Goal: Task Accomplishment & Management: Use online tool/utility

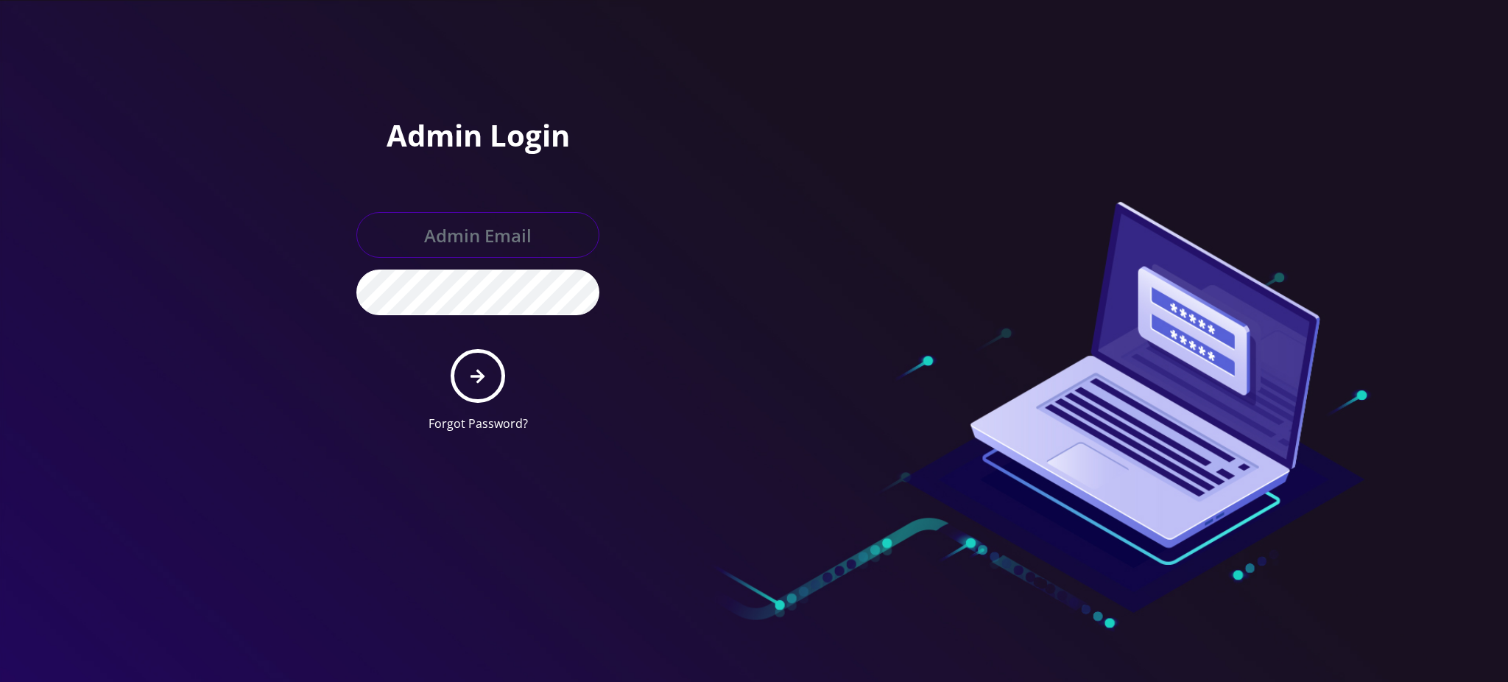
type input "[PERSON_NAME][EMAIL_ADDRESS][DOMAIN_NAME]"
click at [476, 374] on icon "submit" at bounding box center [478, 376] width 14 height 14
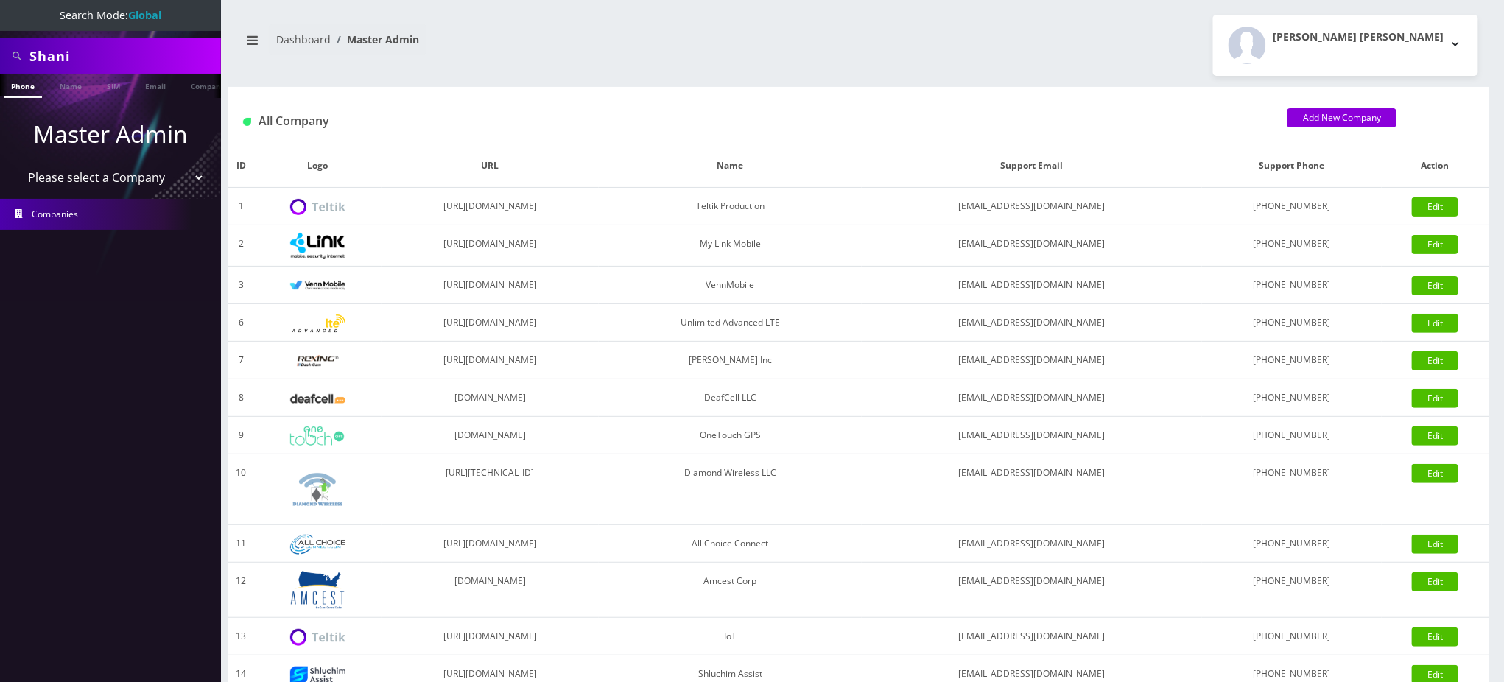
drag, startPoint x: 91, startPoint y: 64, endPoint x: 7, endPoint y: 66, distance: 83.2
click at [7, 66] on div "Shani" at bounding box center [111, 56] width 214 height 28
click at [118, 62] on input "text" at bounding box center [123, 56] width 188 height 28
click at [140, 51] on input "text" at bounding box center [123, 56] width 188 height 28
type input "8483678704"
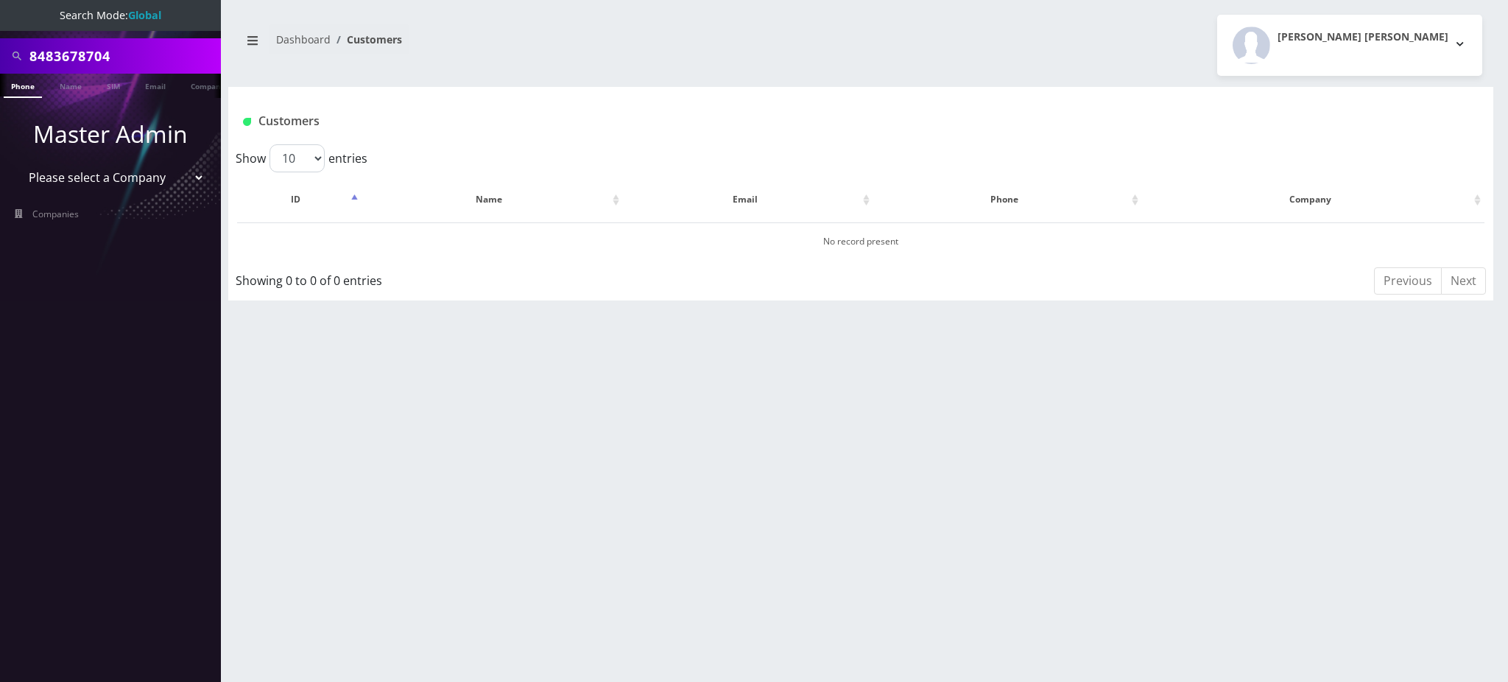
click at [94, 52] on input "8483678704" at bounding box center [123, 56] width 188 height 28
type input "C"
type input "[PERSON_NAME]"
click at [66, 85] on link "Name" at bounding box center [70, 86] width 37 height 24
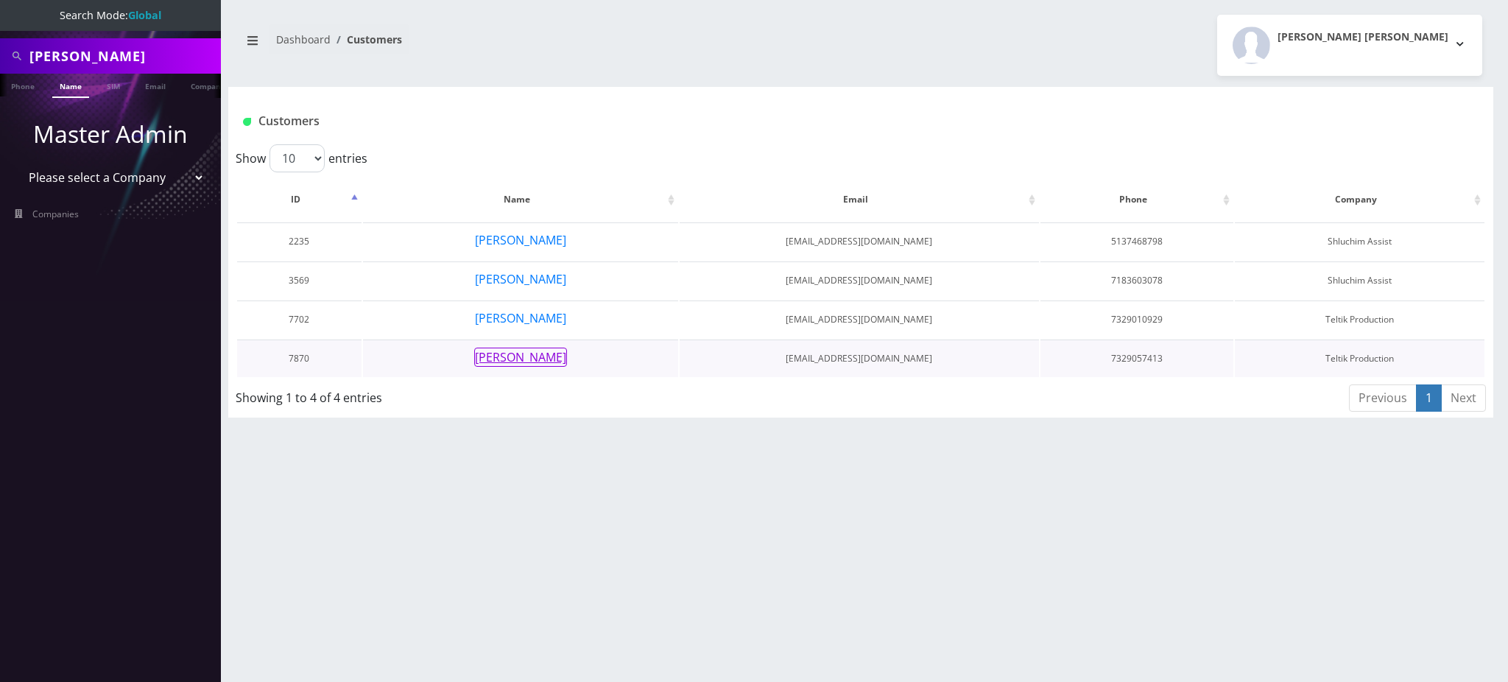
click at [535, 356] on button "[PERSON_NAME]" at bounding box center [520, 357] width 93 height 19
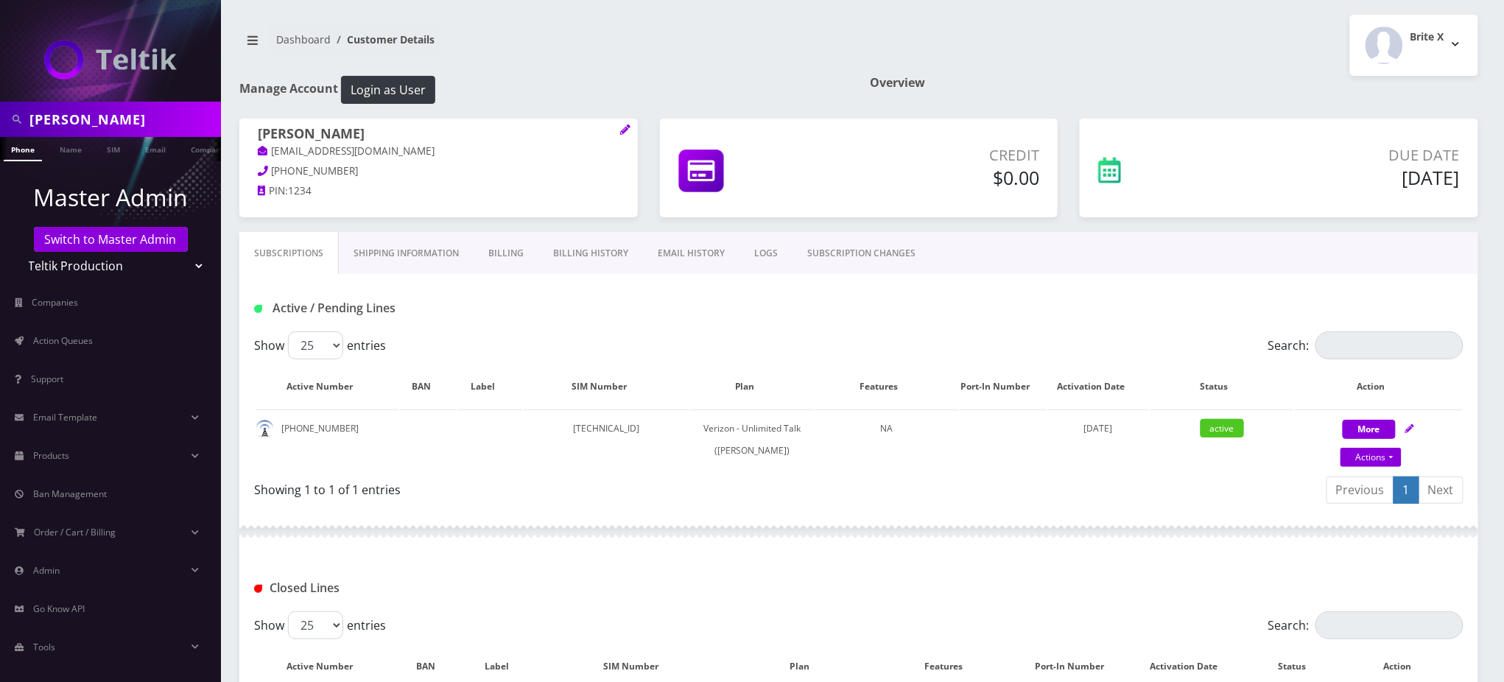
click at [583, 253] on link "Billing History" at bounding box center [590, 253] width 105 height 43
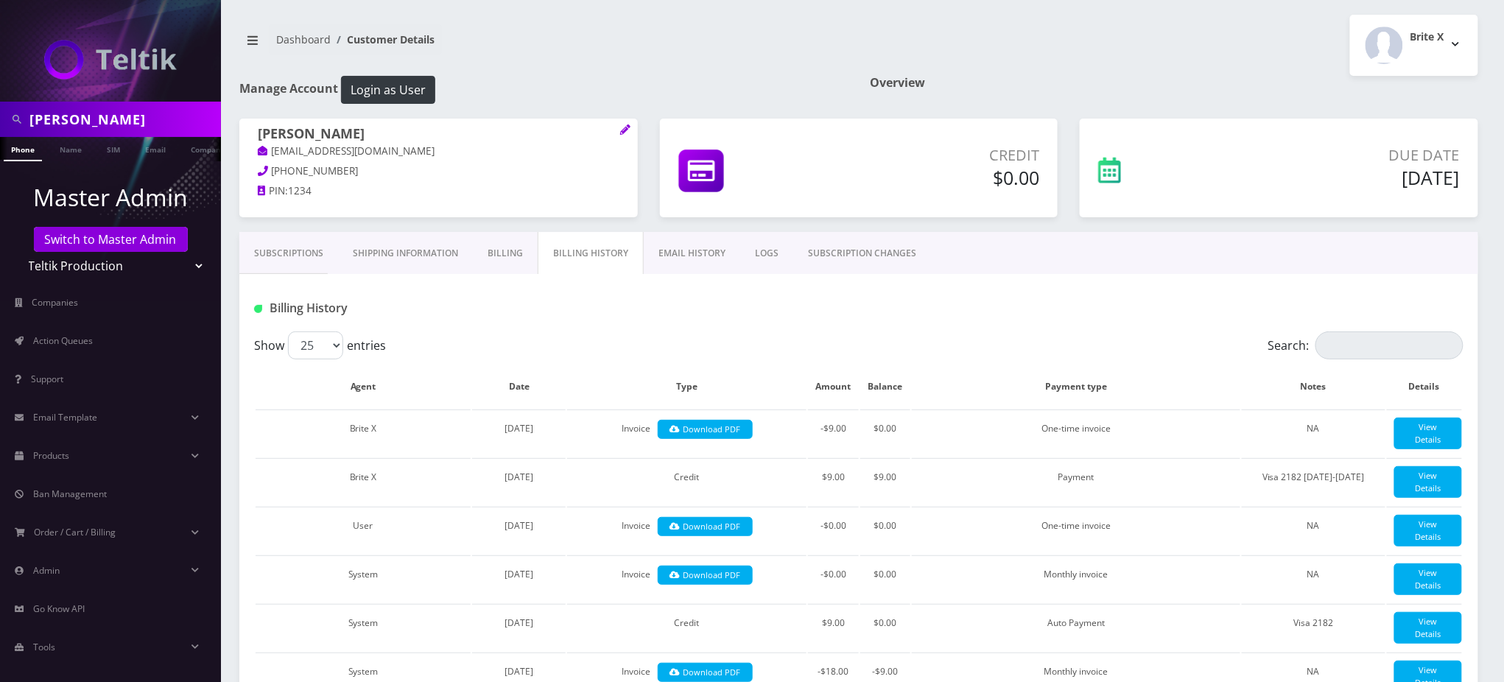
click at [303, 242] on link "Subscriptions" at bounding box center [288, 253] width 99 height 43
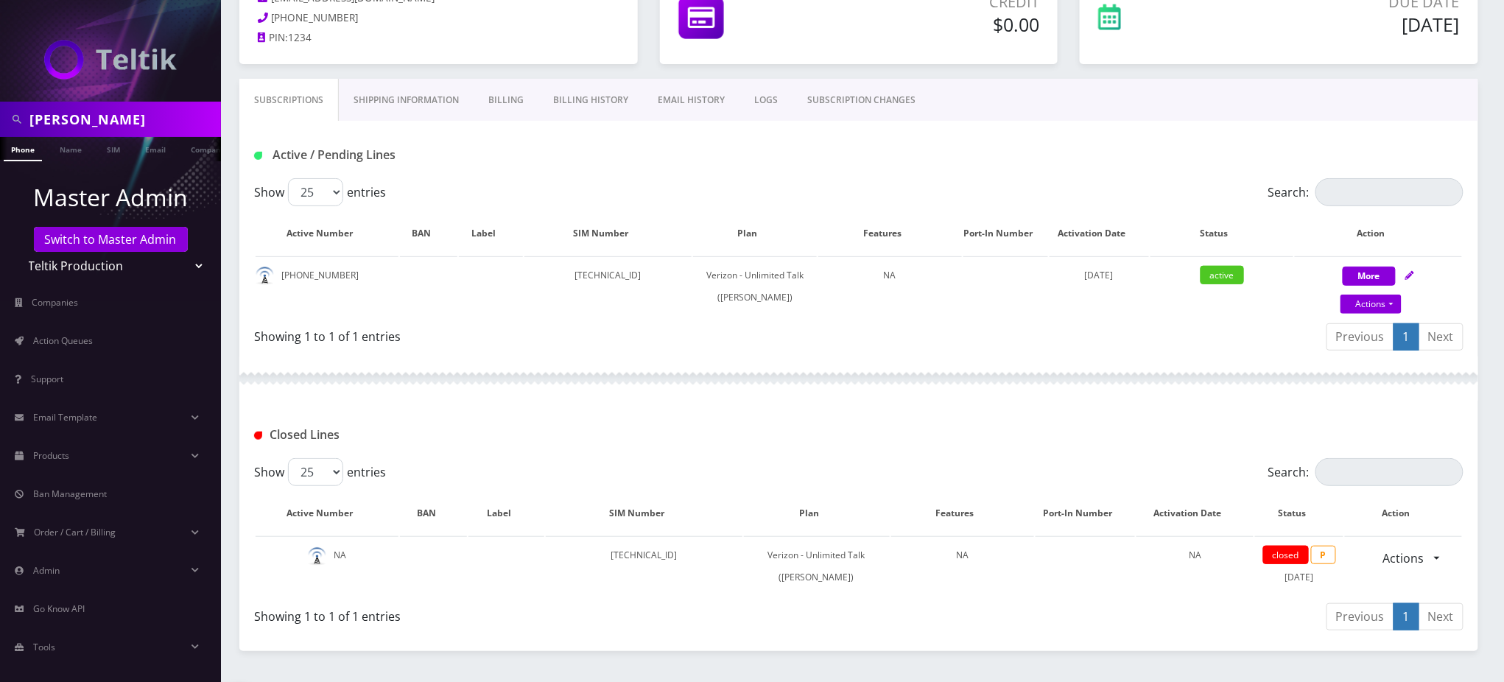
scroll to position [295, 0]
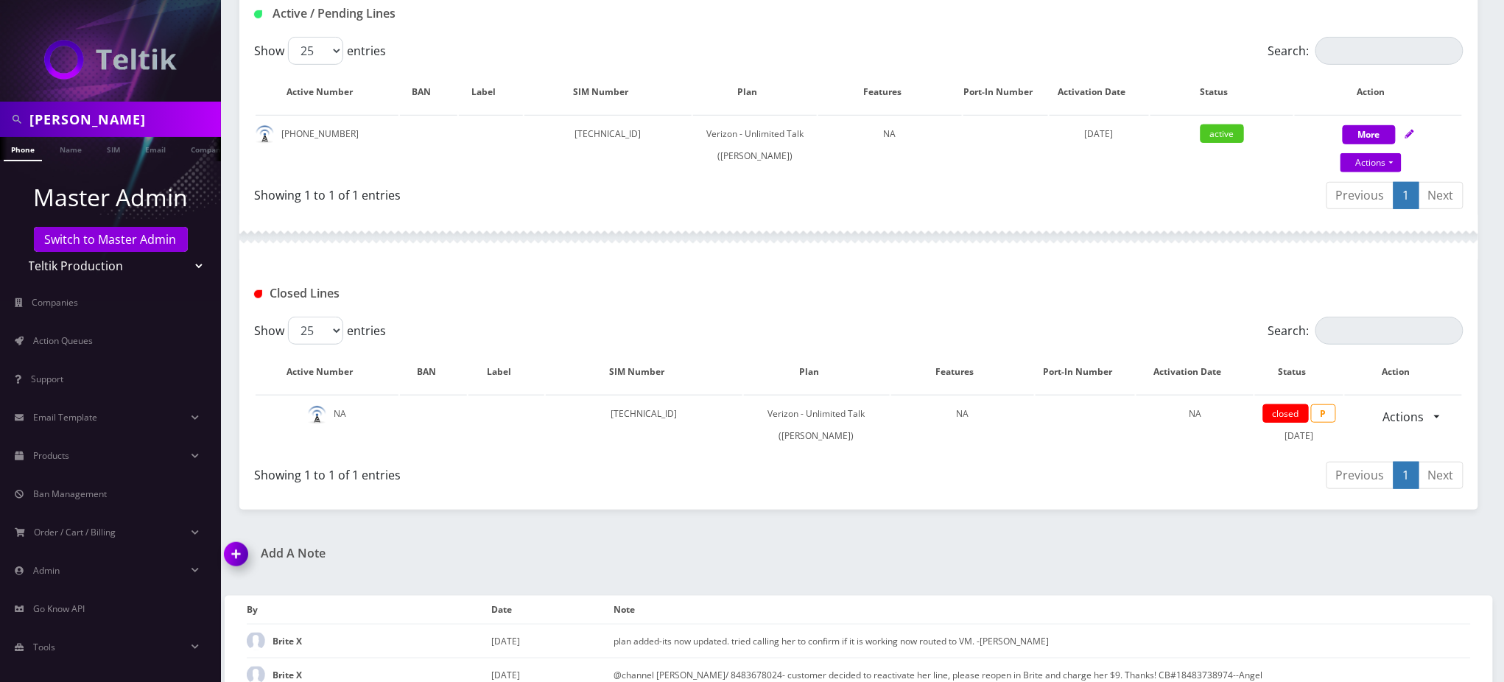
click at [751, 303] on div "Closed Lines" at bounding box center [859, 293] width 1232 height 24
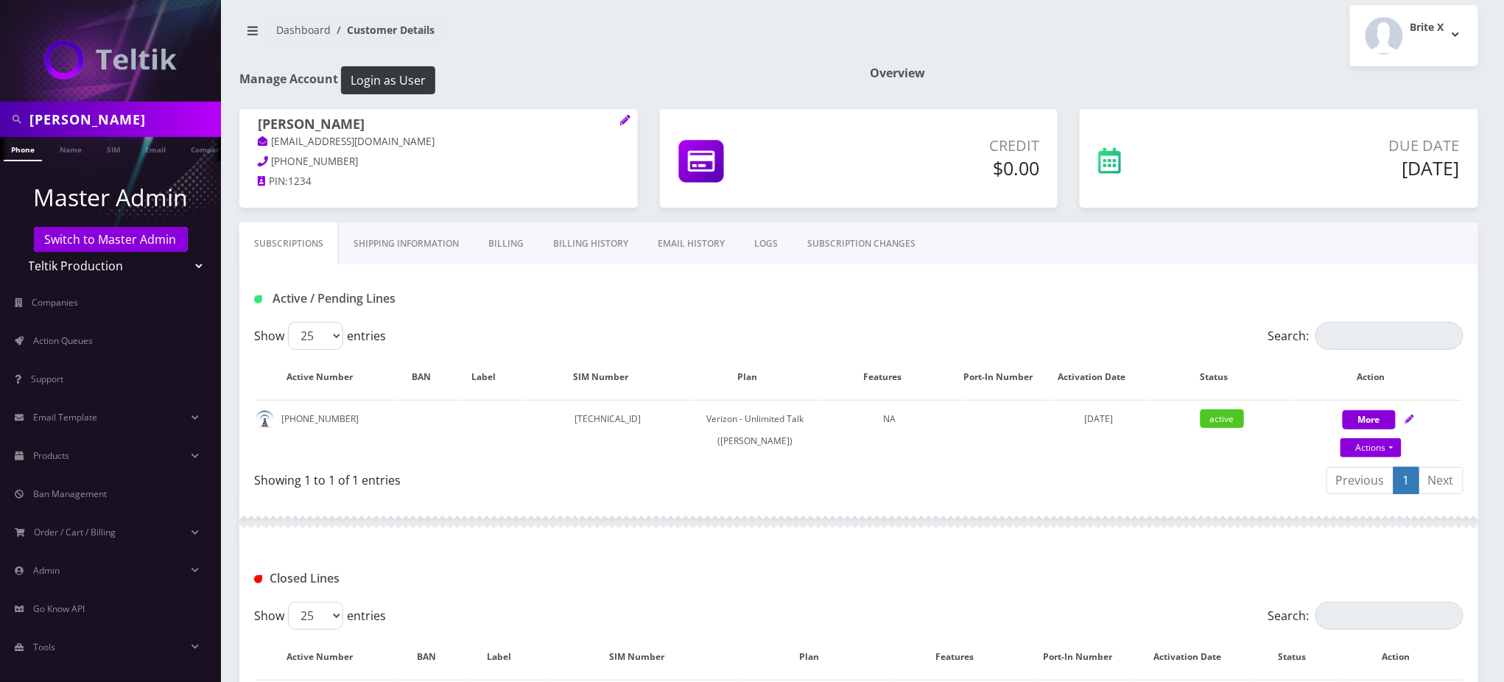
scroll to position [0, 0]
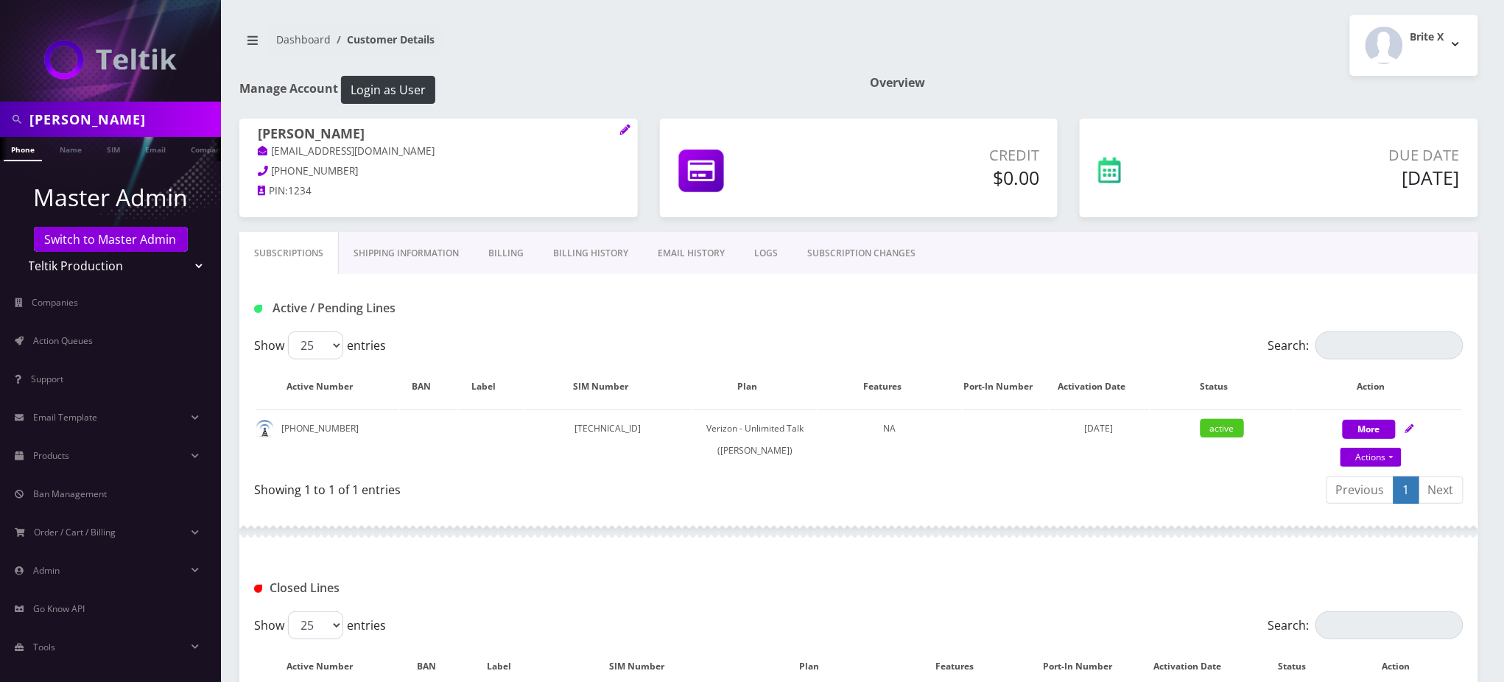
click at [501, 252] on link "Billing" at bounding box center [506, 253] width 65 height 43
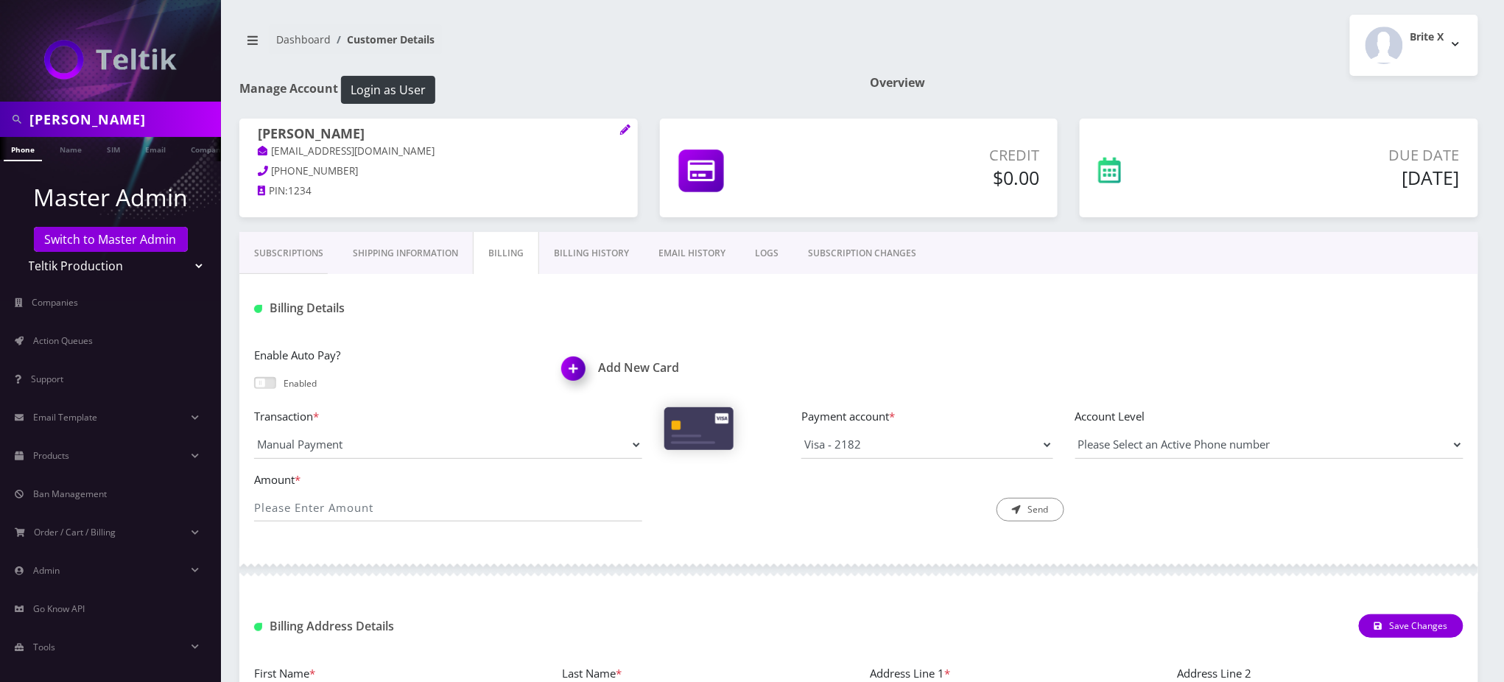
click at [591, 254] on link "Billing History" at bounding box center [591, 253] width 105 height 43
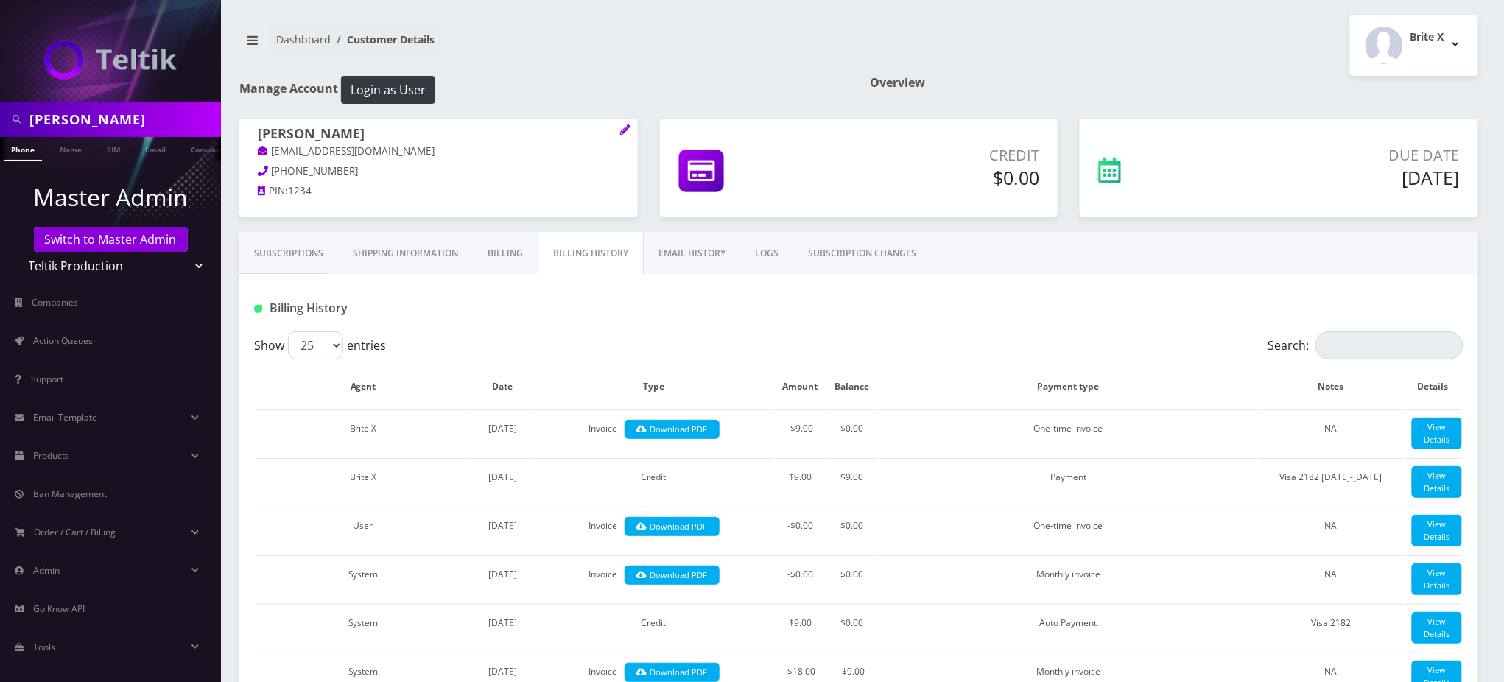
click at [289, 251] on link "Subscriptions" at bounding box center [288, 253] width 99 height 43
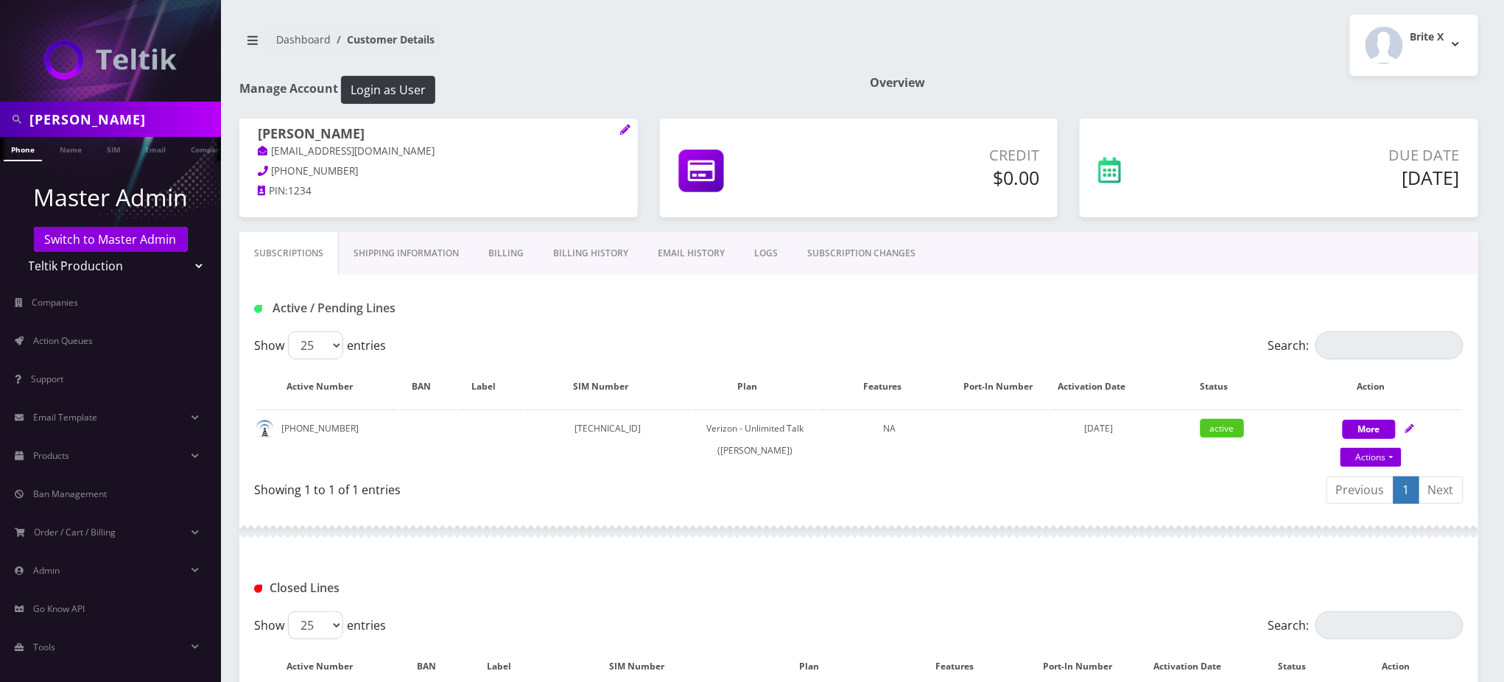
click at [597, 259] on link "Billing History" at bounding box center [590, 253] width 105 height 43
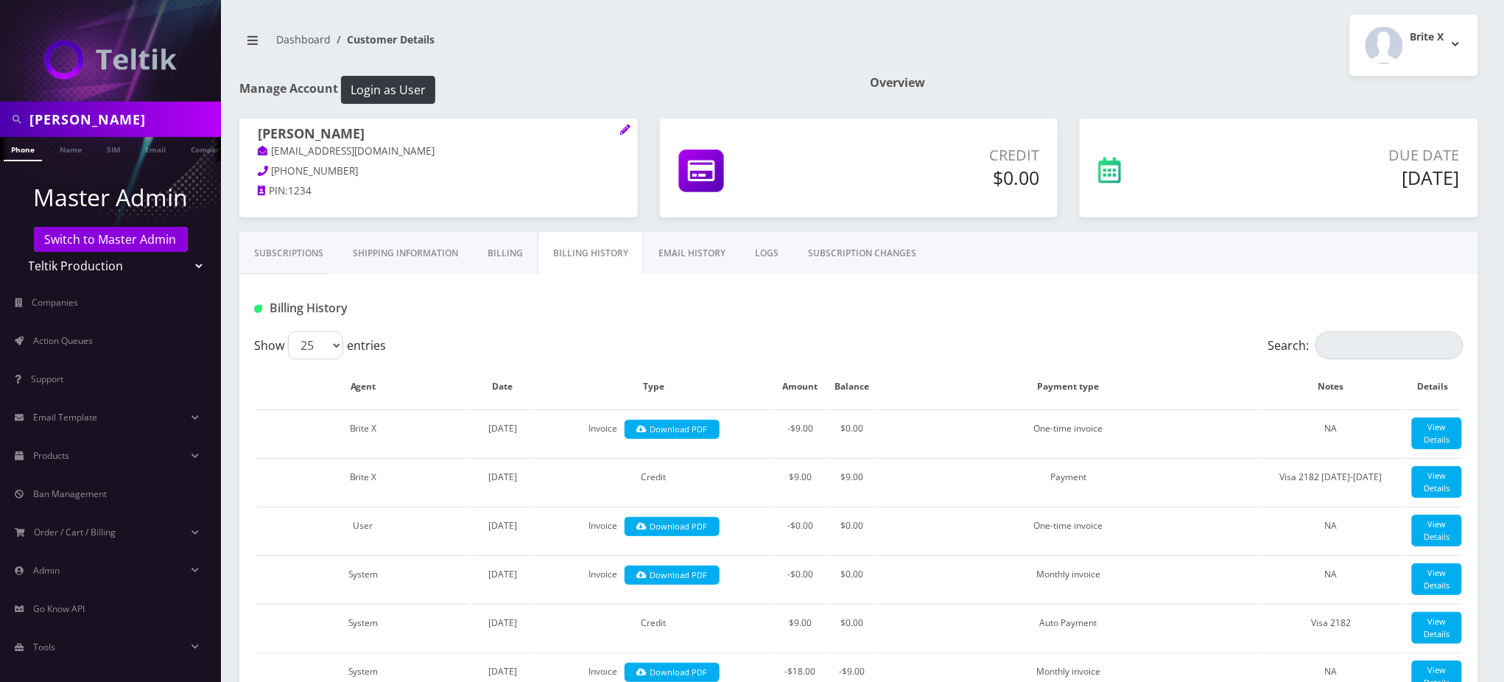
click at [290, 248] on link "Subscriptions" at bounding box center [288, 253] width 99 height 43
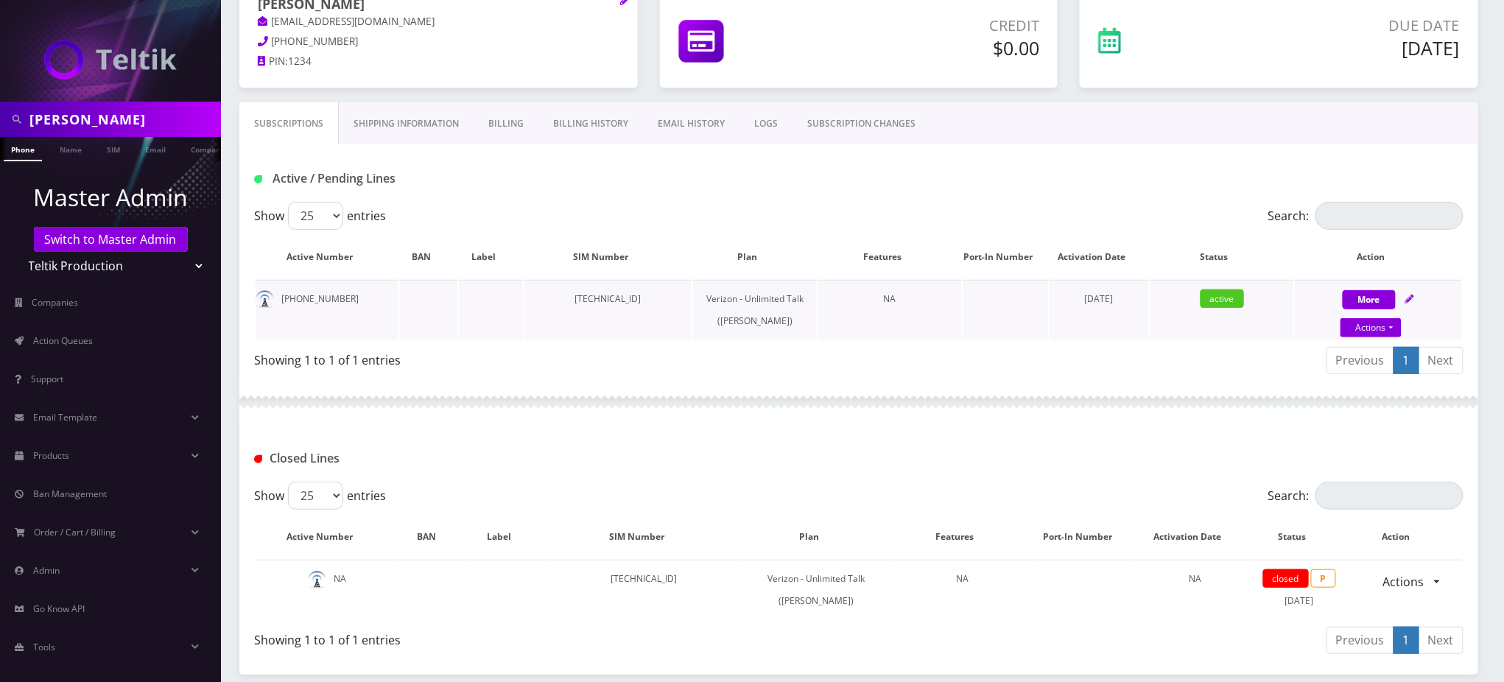
scroll to position [107, 0]
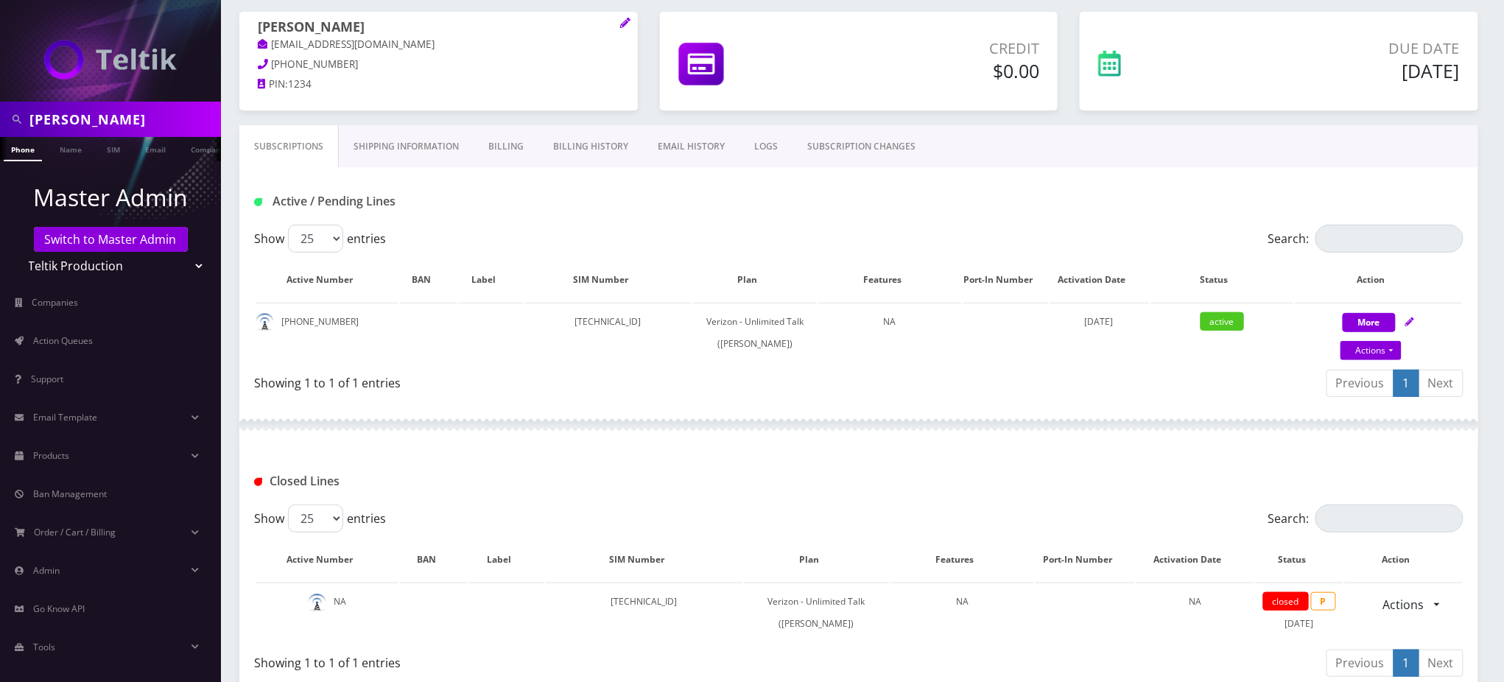
click at [519, 141] on link "Billing" at bounding box center [506, 146] width 65 height 43
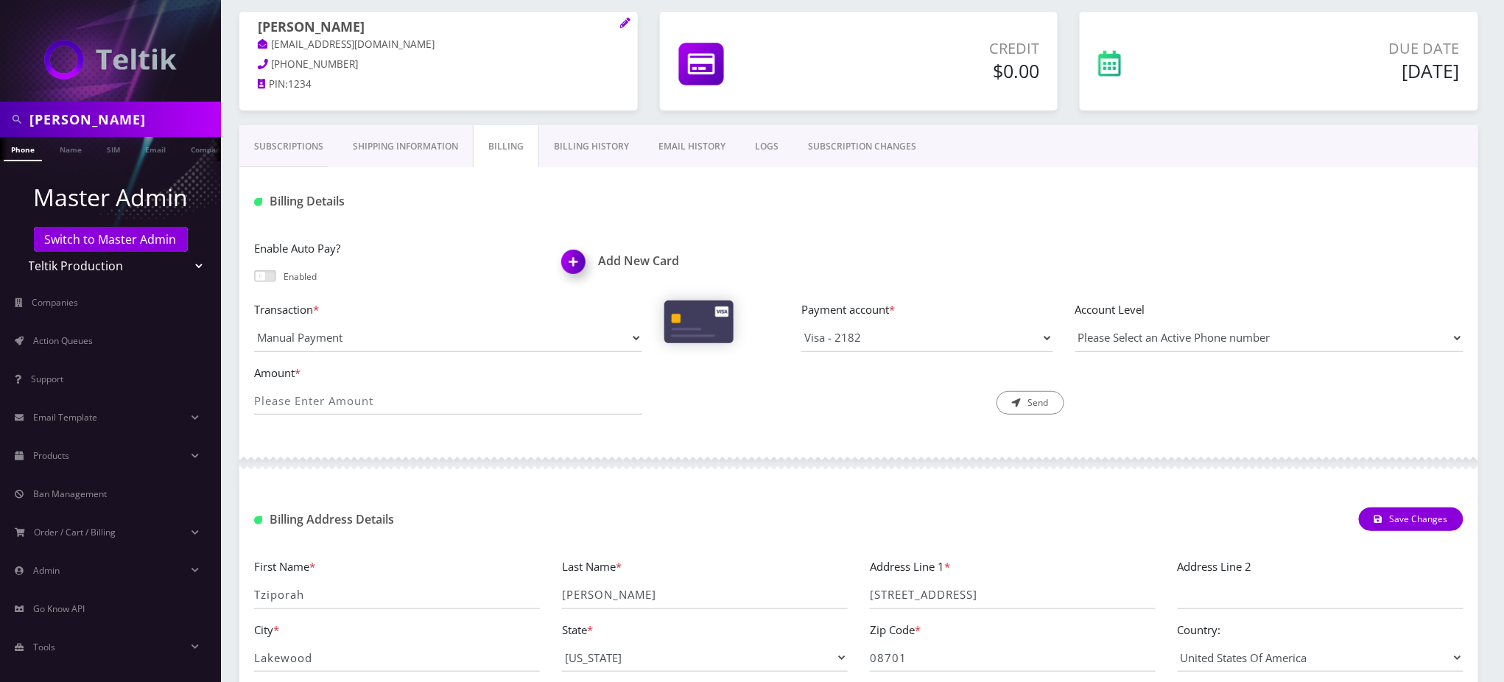
click at [292, 149] on link "Subscriptions" at bounding box center [288, 146] width 99 height 43
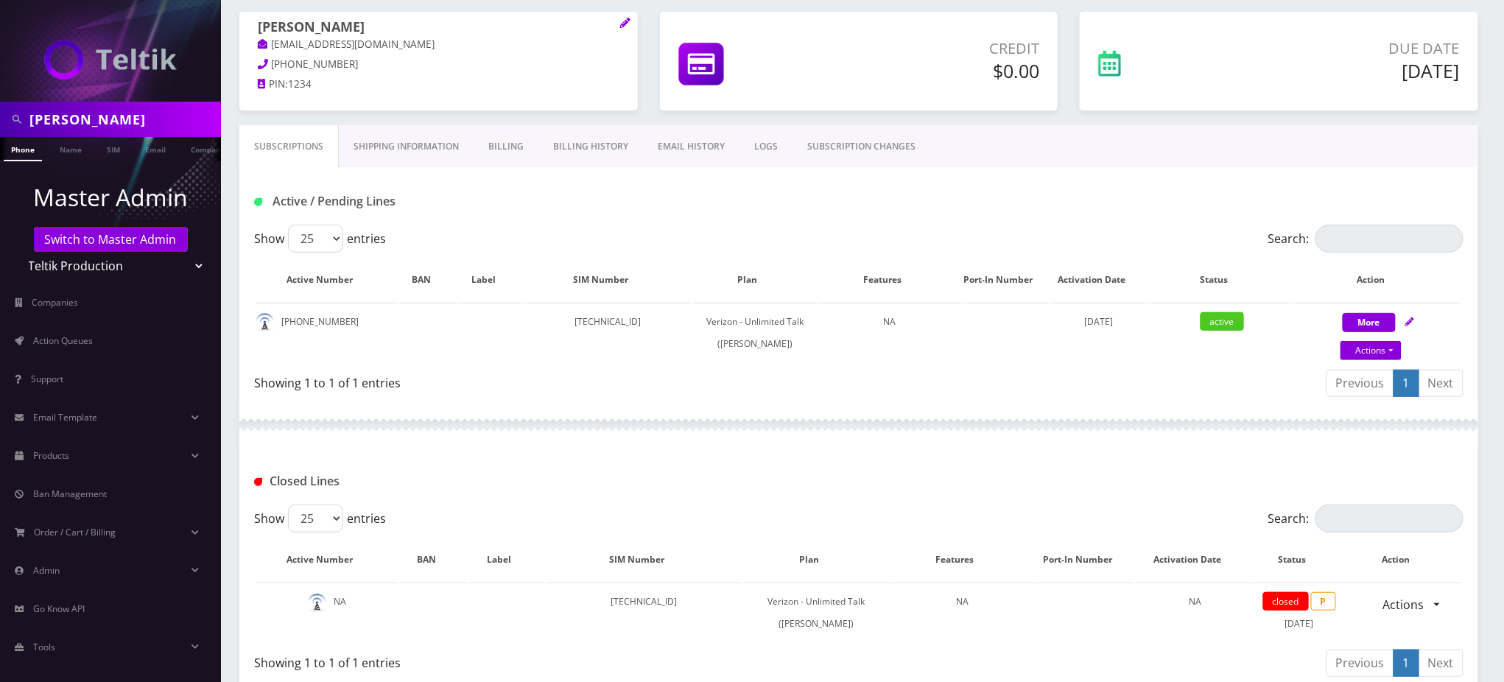
click at [501, 147] on link "Billing" at bounding box center [506, 146] width 65 height 43
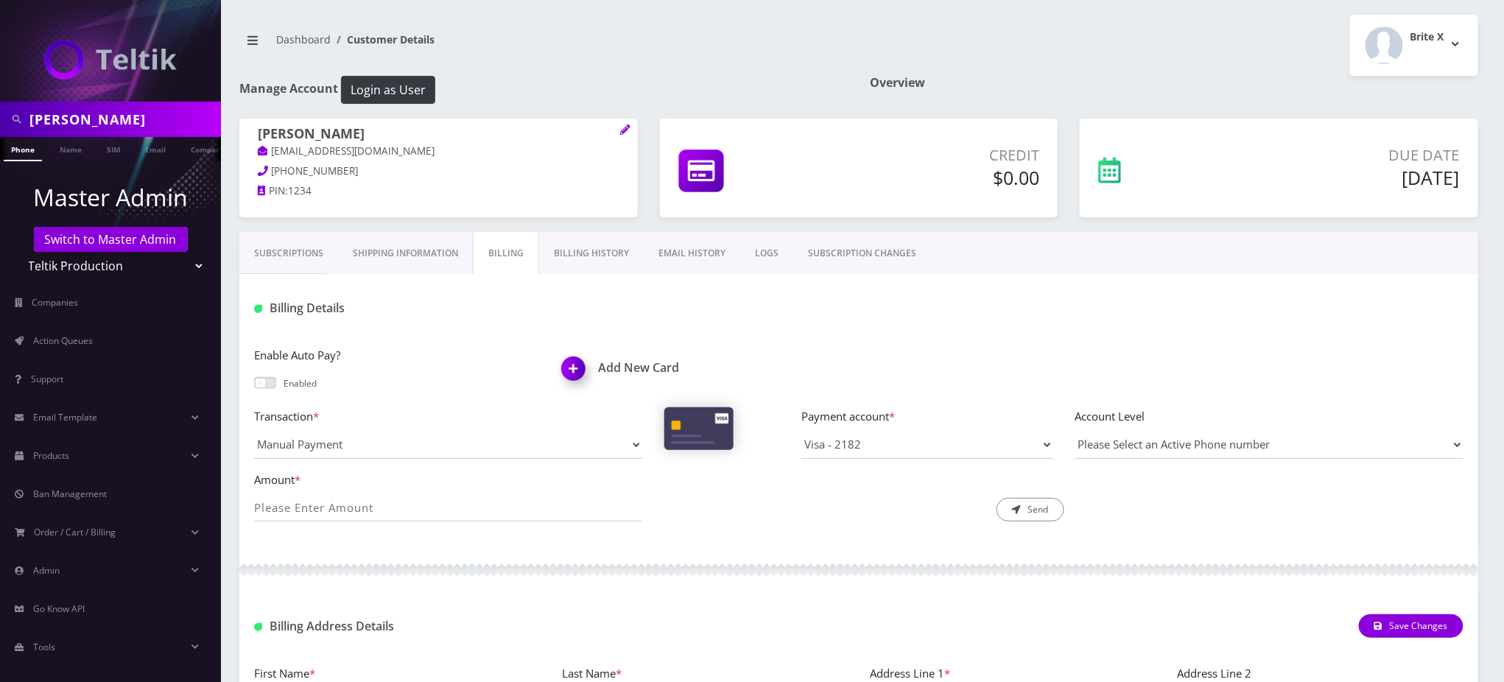
scroll to position [0, 7]
drag, startPoint x: 362, startPoint y: 128, endPoint x: 257, endPoint y: 123, distance: 105.5
click at [257, 123] on div "Tziporah Karp tkarp123@gmail.com 732-905-7413 PIN: 1234" at bounding box center [438, 165] width 398 height 92
copy h1 "Tziporah Karp"
click at [1271, 78] on h1 "Overview" at bounding box center [1174, 83] width 608 height 14
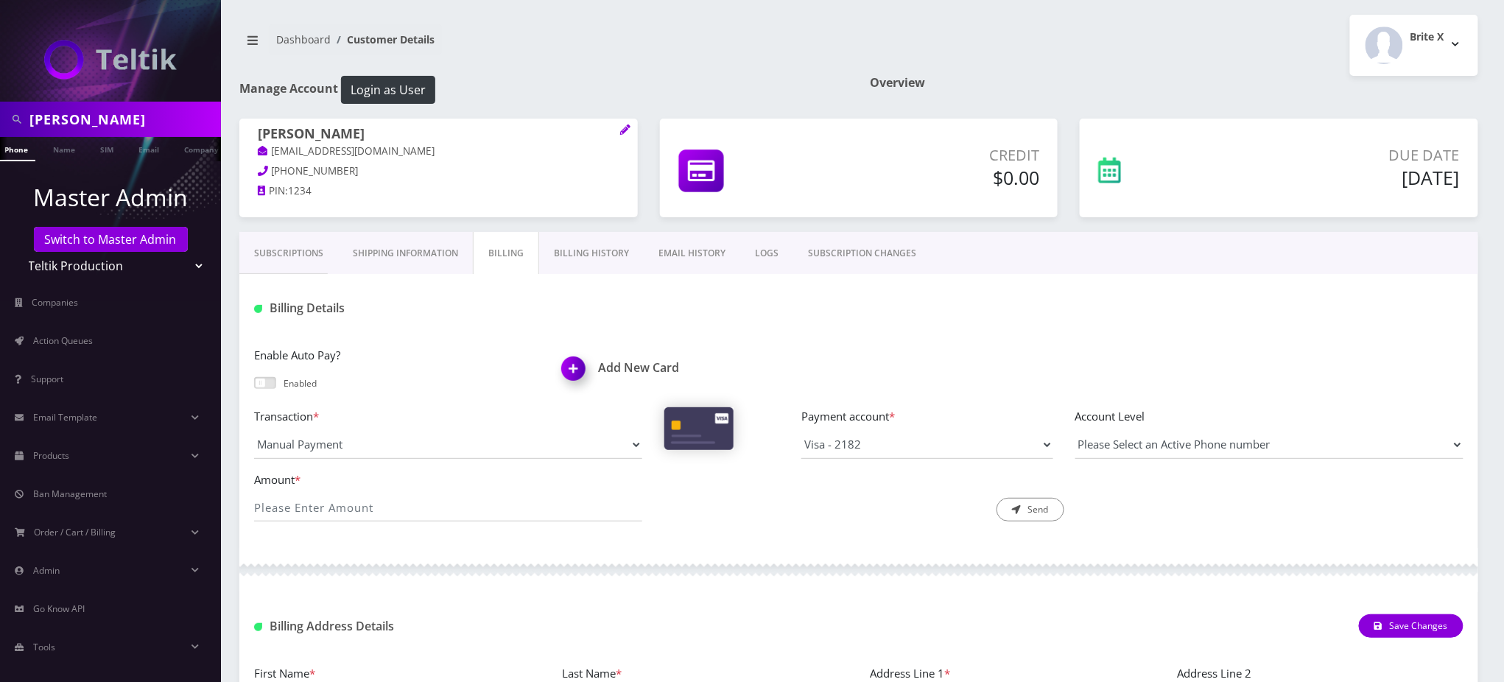
click at [285, 254] on link "Subscriptions" at bounding box center [288, 253] width 99 height 43
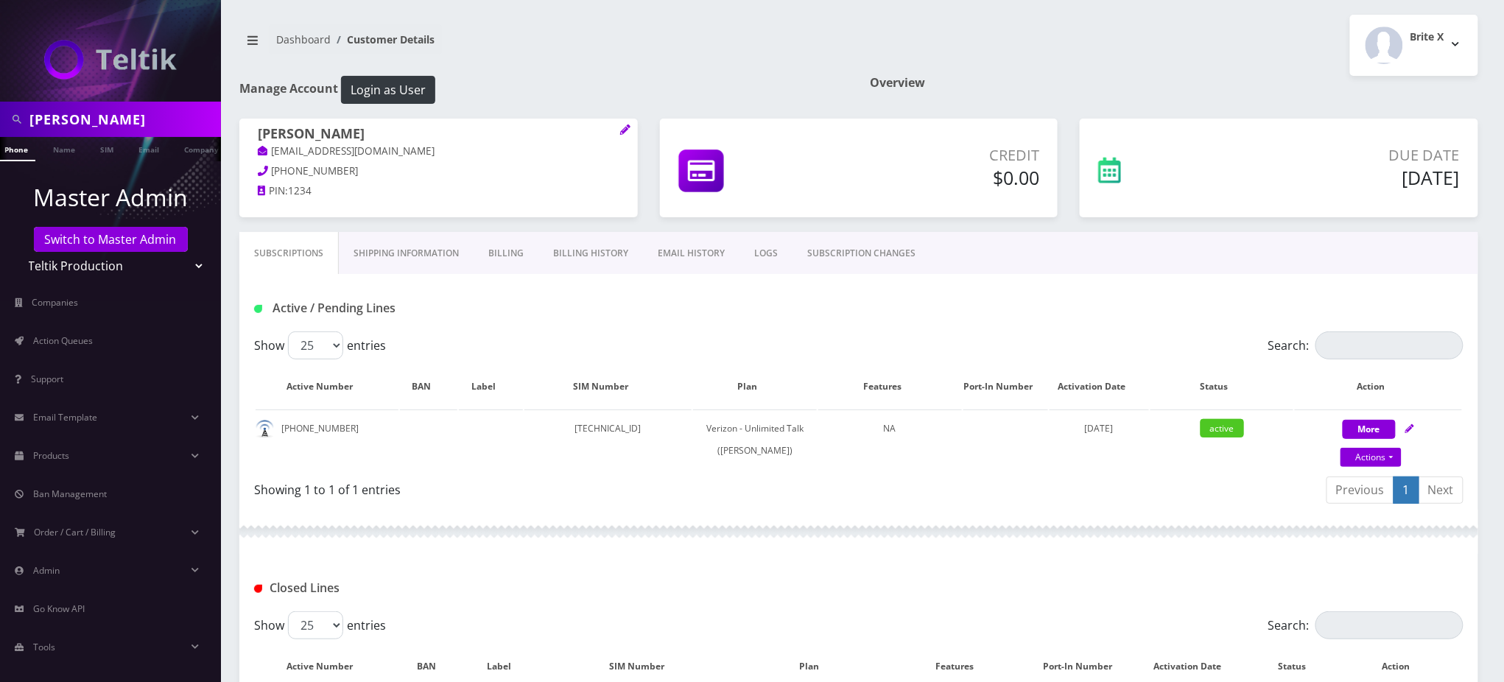
click at [306, 248] on link "Subscriptions" at bounding box center [288, 253] width 99 height 43
click at [505, 240] on link "Billing" at bounding box center [506, 253] width 65 height 43
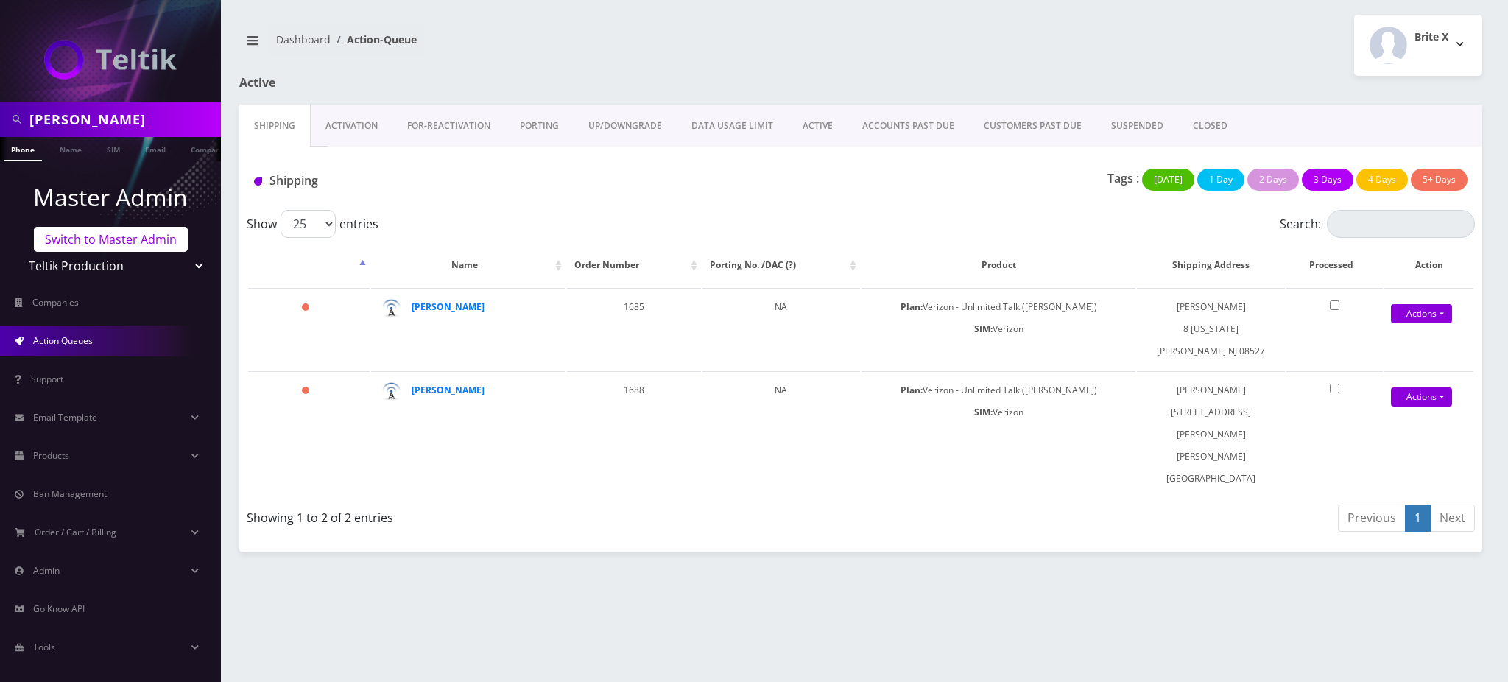
click at [125, 247] on link "Switch to Master Admin" at bounding box center [111, 239] width 154 height 25
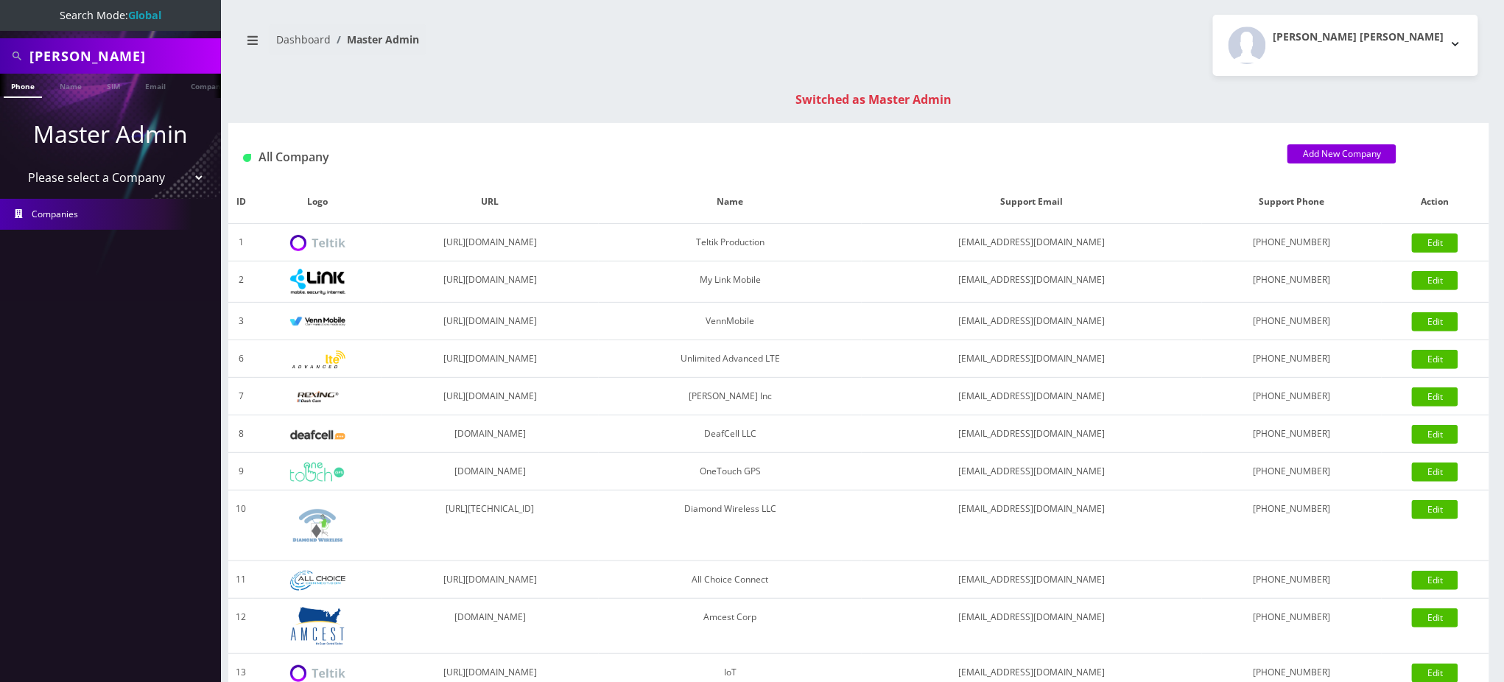
click at [127, 176] on select "Please select a Company Teltik Production My Link Mobile VennMobile Unlimited A…" at bounding box center [111, 178] width 188 height 28
select select "20"
click at [17, 164] on select "Please select a Company Teltik Production My Link Mobile VennMobile Unlimited A…" at bounding box center [111, 178] width 188 height 28
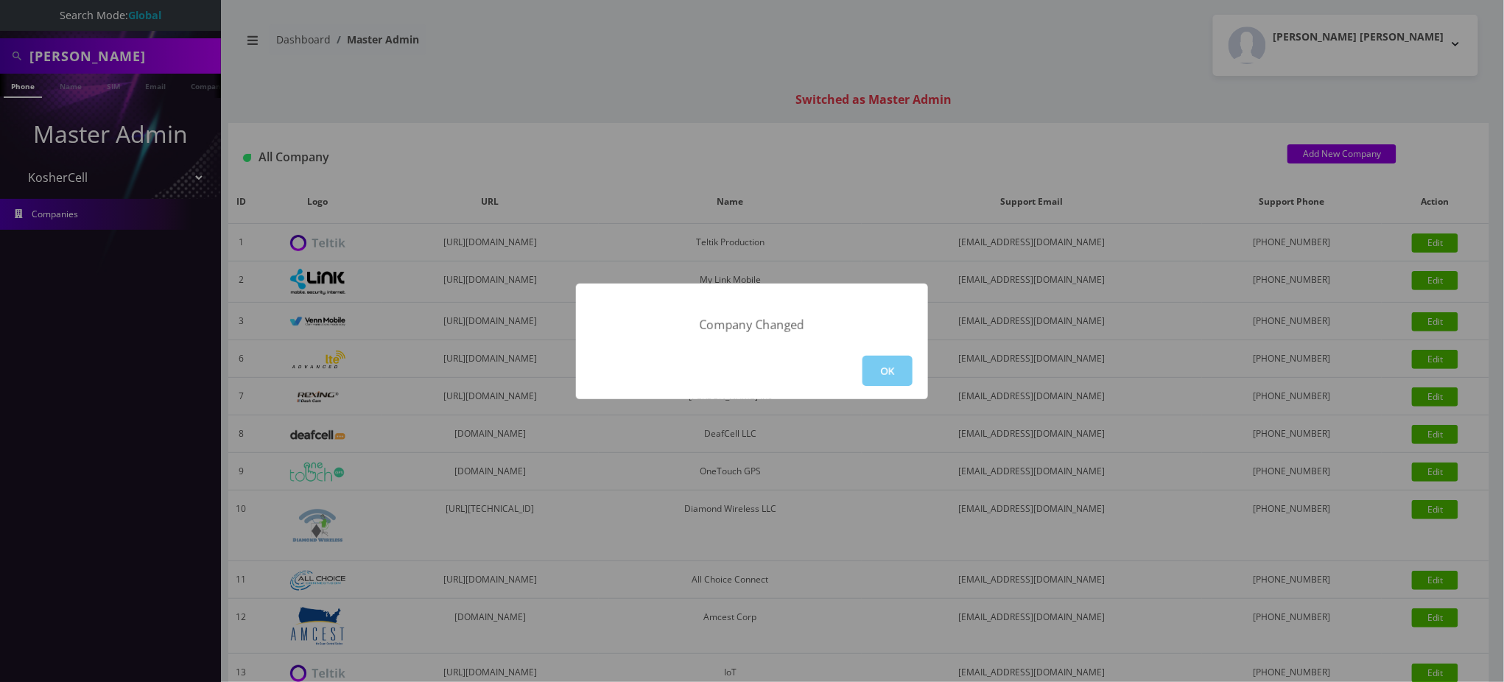
click at [890, 372] on button "OK" at bounding box center [888, 371] width 50 height 30
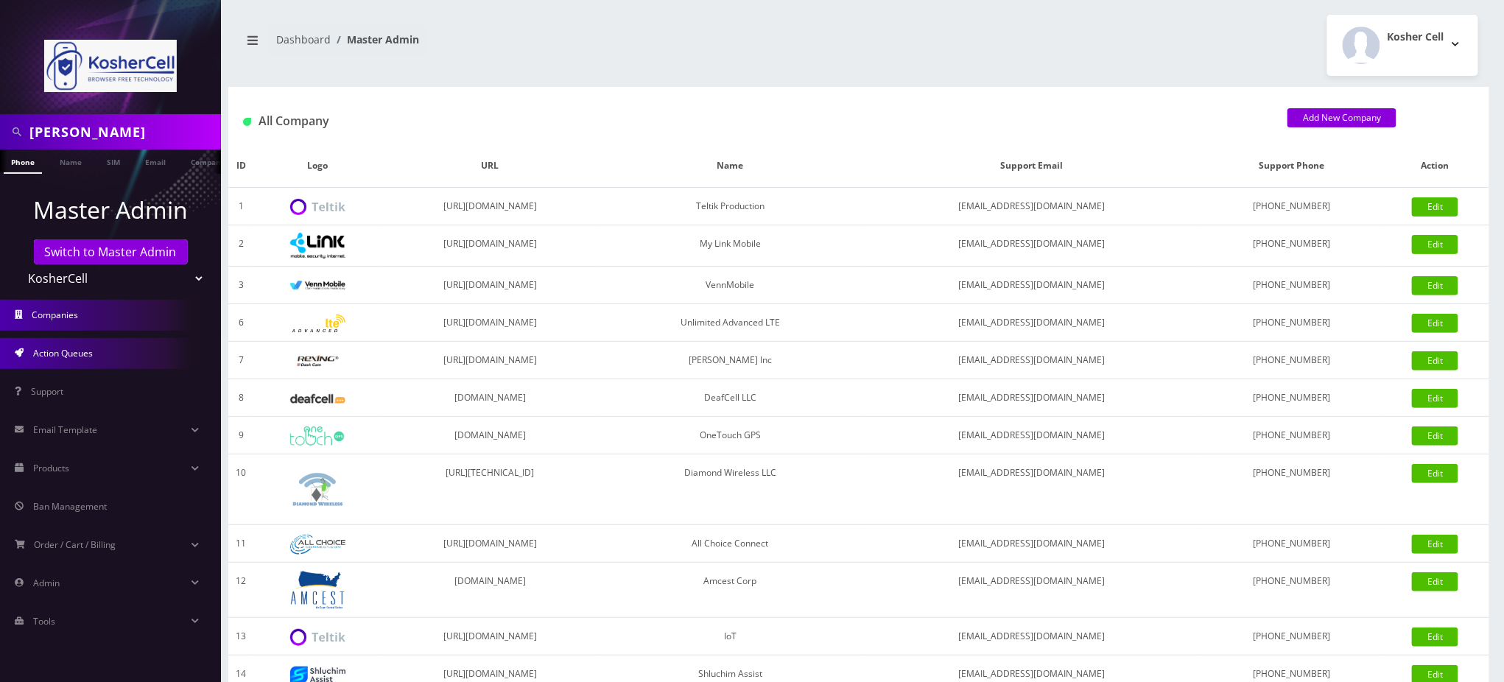
click at [111, 345] on link "Action Queues" at bounding box center [110, 353] width 221 height 31
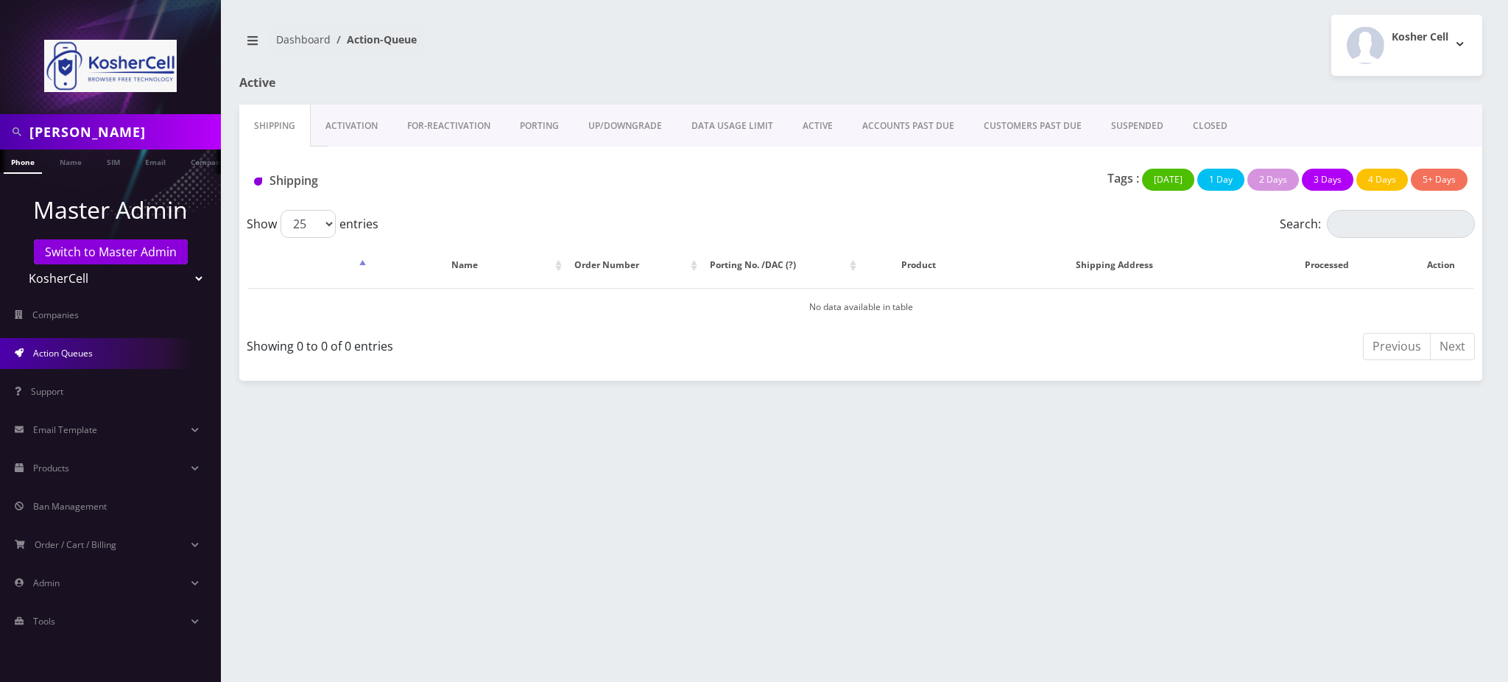
click at [538, 126] on link "PORTING" at bounding box center [539, 126] width 68 height 43
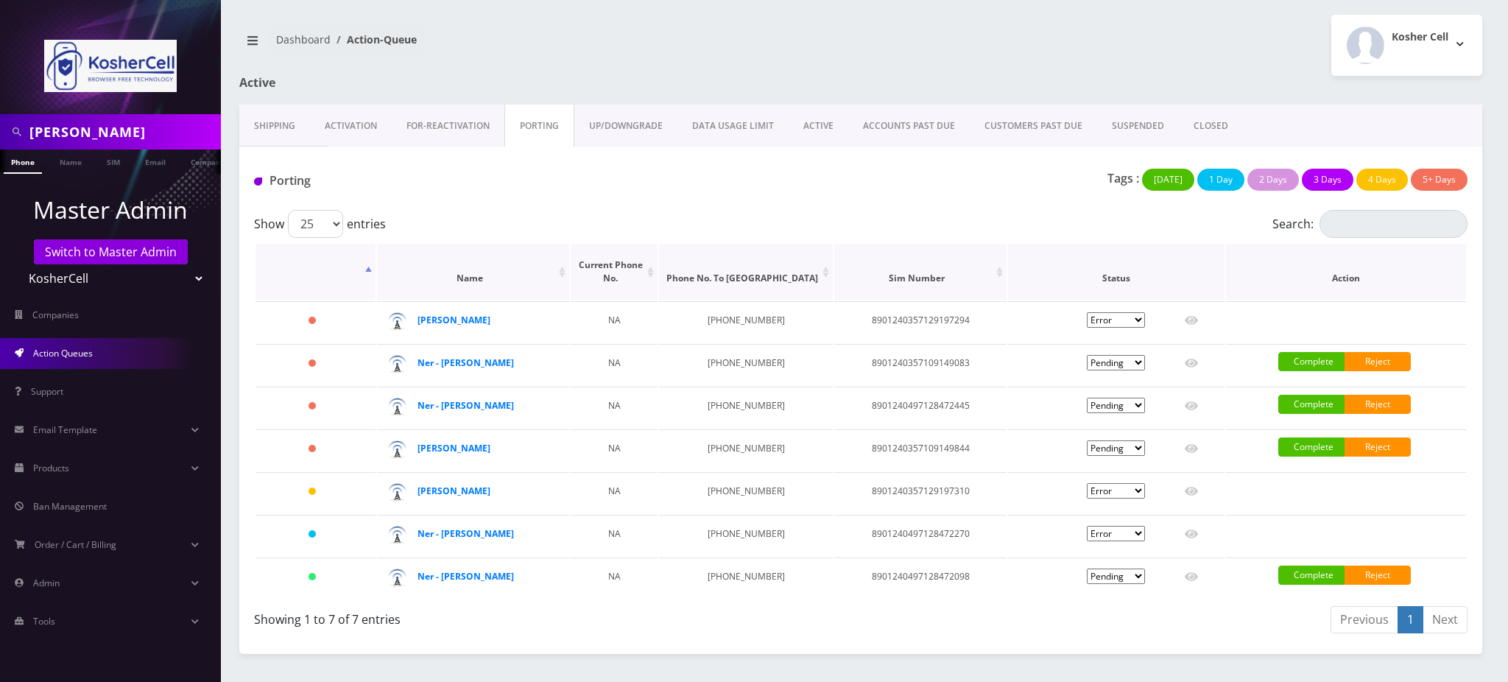
click at [1288, 256] on th "Action" at bounding box center [1346, 272] width 240 height 56
click at [901, 567] on td "8901240497128472098" at bounding box center [921, 578] width 172 height 41
copy td "8901240497128472098"
click at [1188, 574] on icon at bounding box center [1191, 577] width 13 height 9
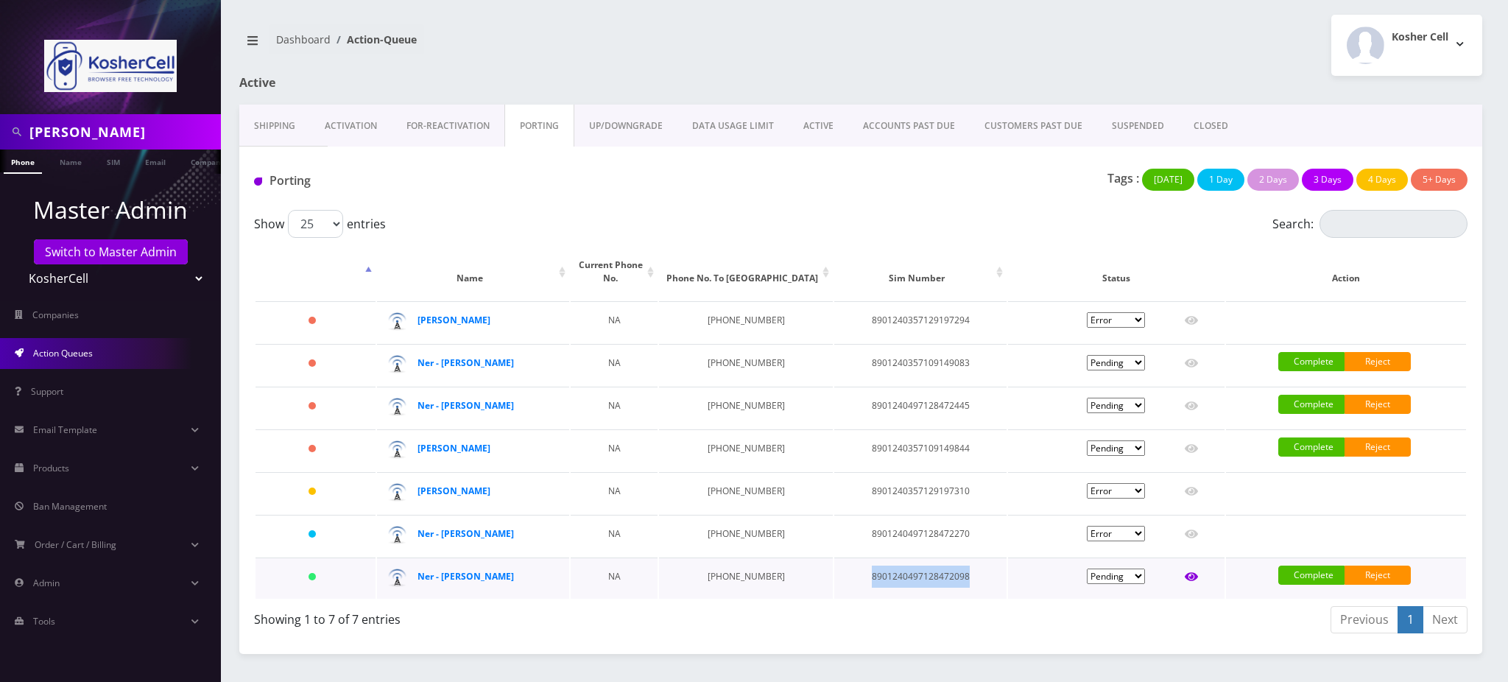
type input "[PERSON_NAME]"
type input "[STREET_ADDRESS]"
type input "[GEOGRAPHIC_DATA]"
select select "MD"
type input "21209"
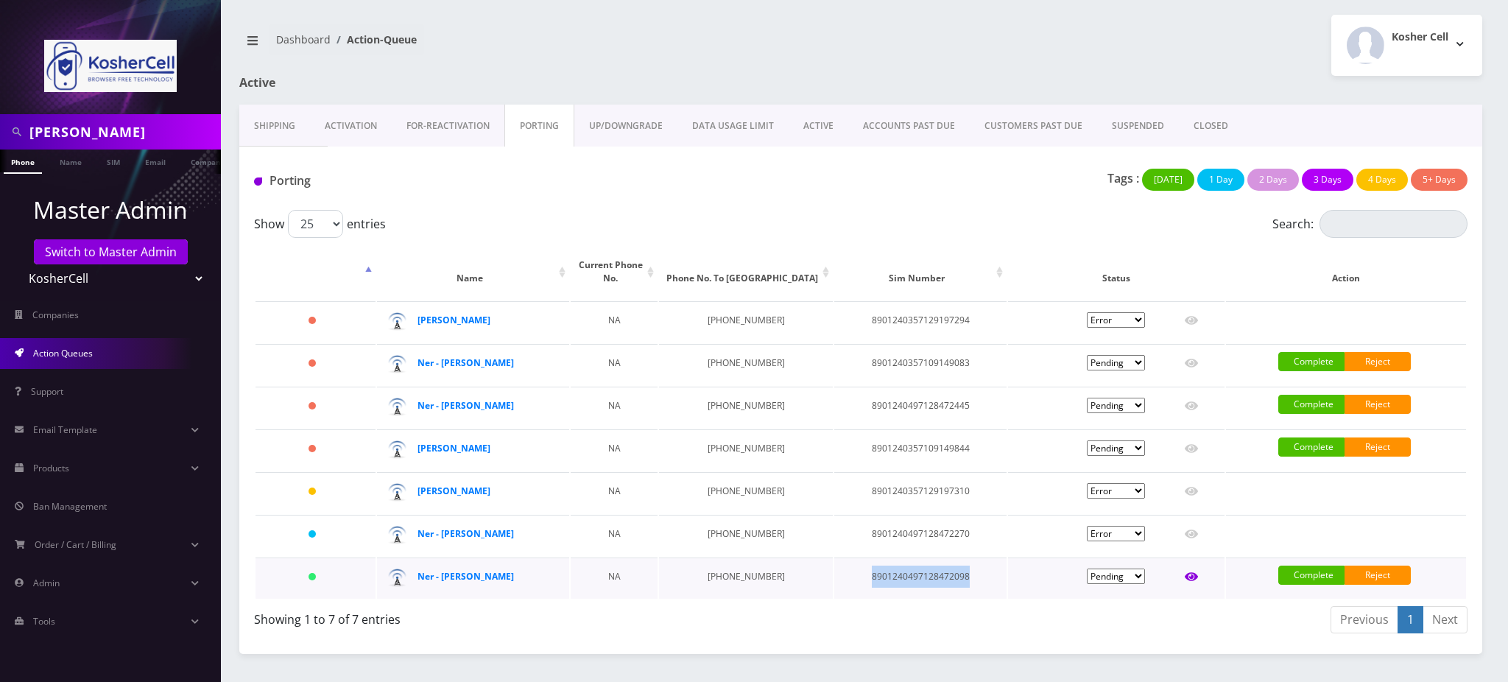
type input "8901240497128472098"
type input "6679102693"
type input "T-Mobile"
type input "96429551"
type input "218624"
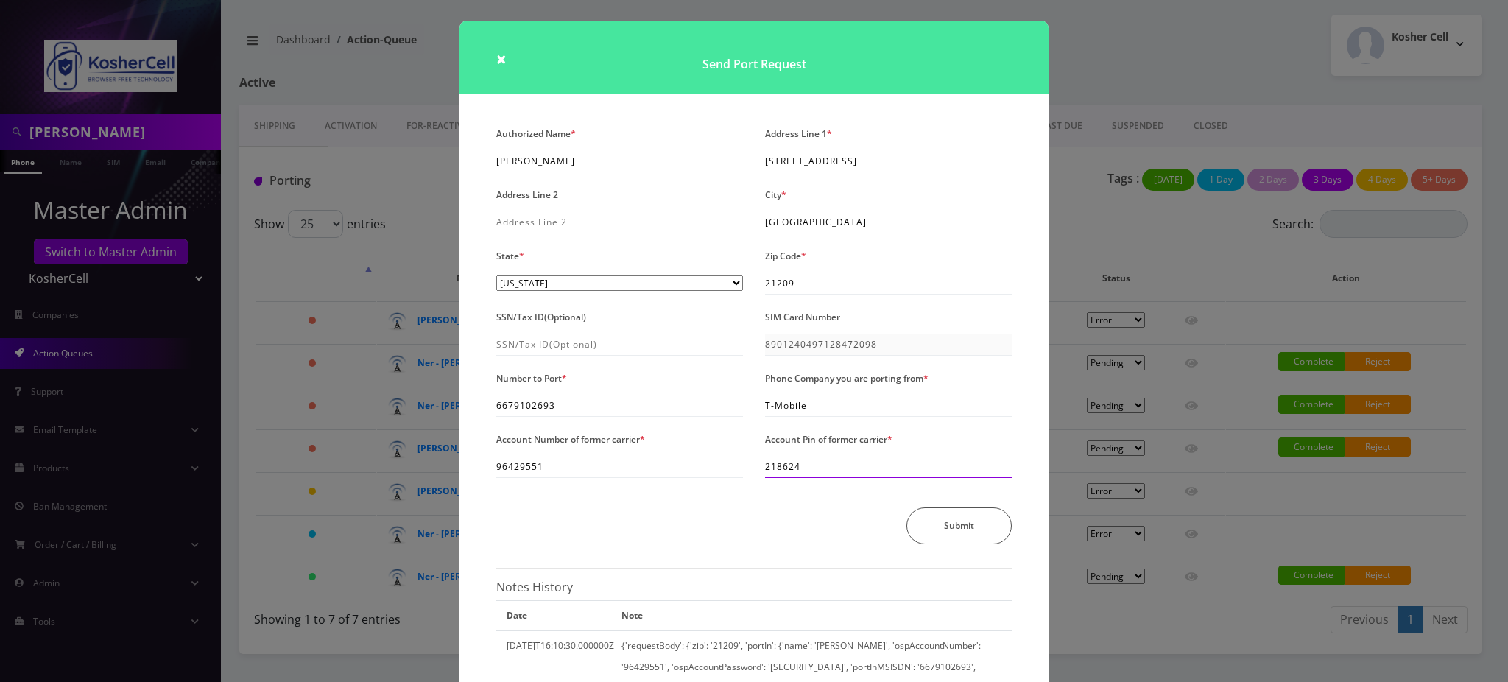
click at [781, 468] on input "218624" at bounding box center [888, 467] width 247 height 22
click at [496, 58] on span "×" at bounding box center [501, 58] width 10 height 24
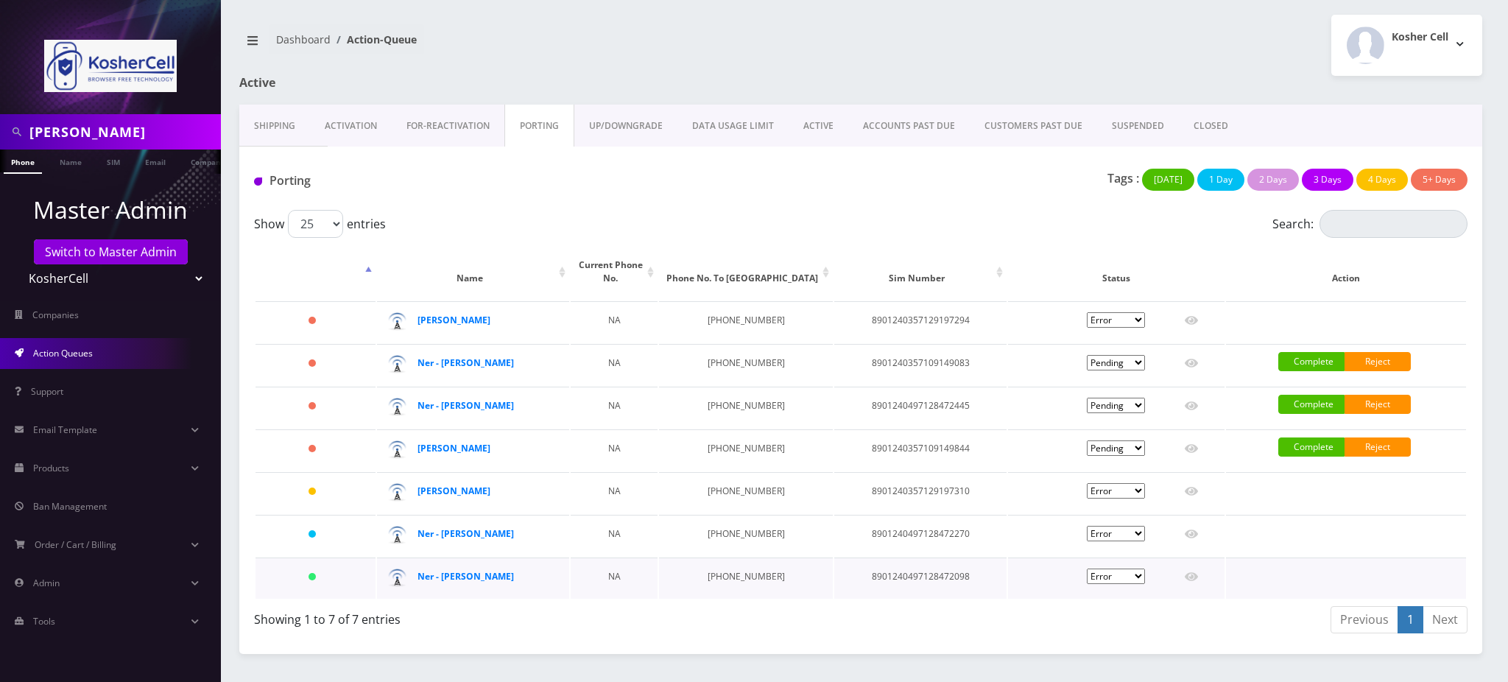
click at [1135, 575] on select "Pending Submitted Error Cancelled" at bounding box center [1116, 576] width 58 height 15
select select "2"
click at [1087, 569] on select "Pending Submitted Error Cancelled" at bounding box center [1116, 576] width 58 height 15
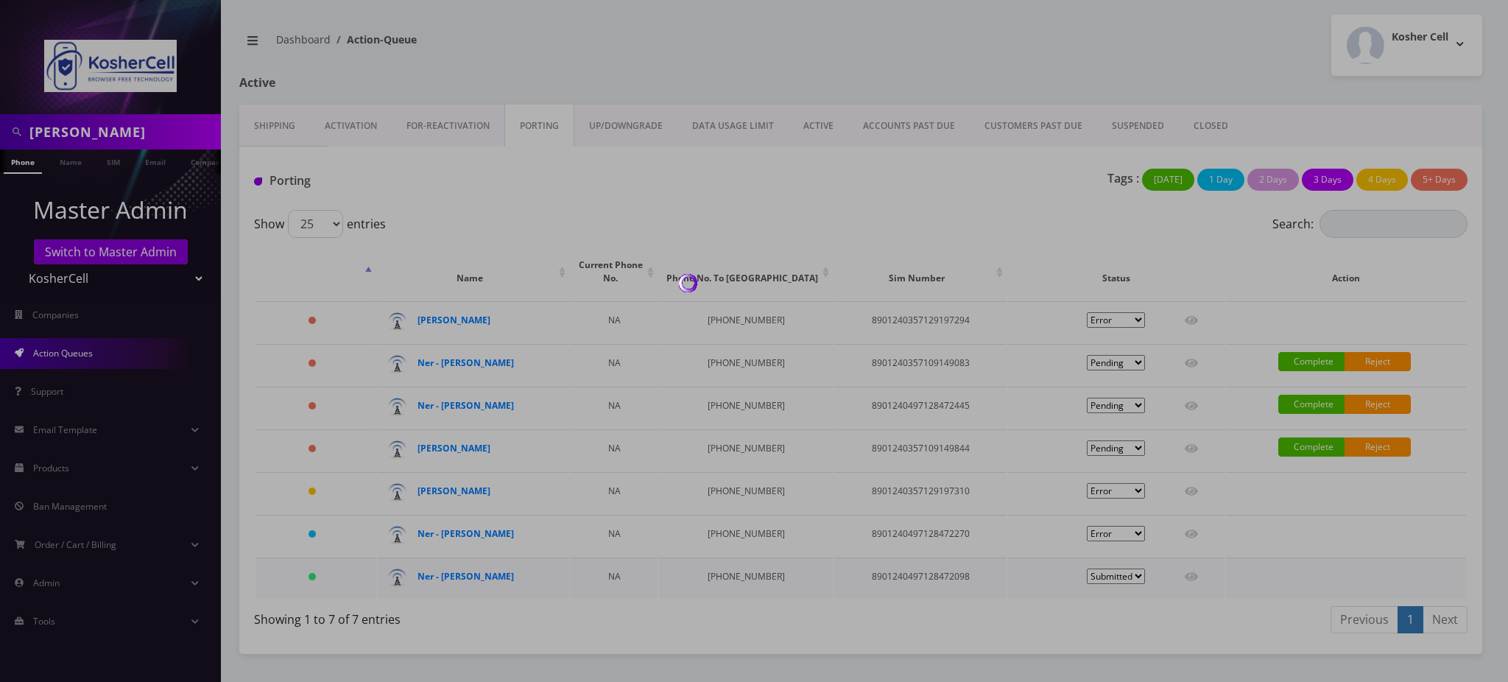
select select "2"
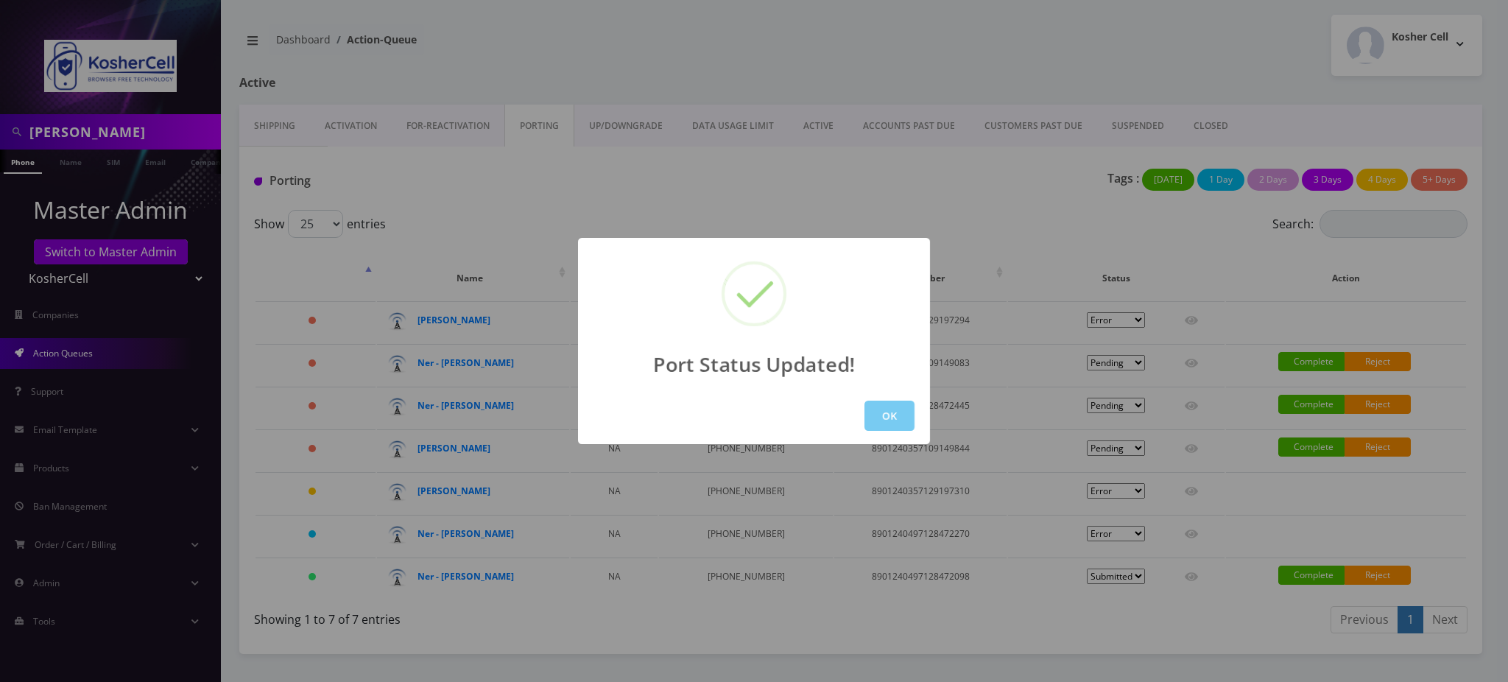
click at [896, 411] on button "OK" at bounding box center [890, 416] width 50 height 30
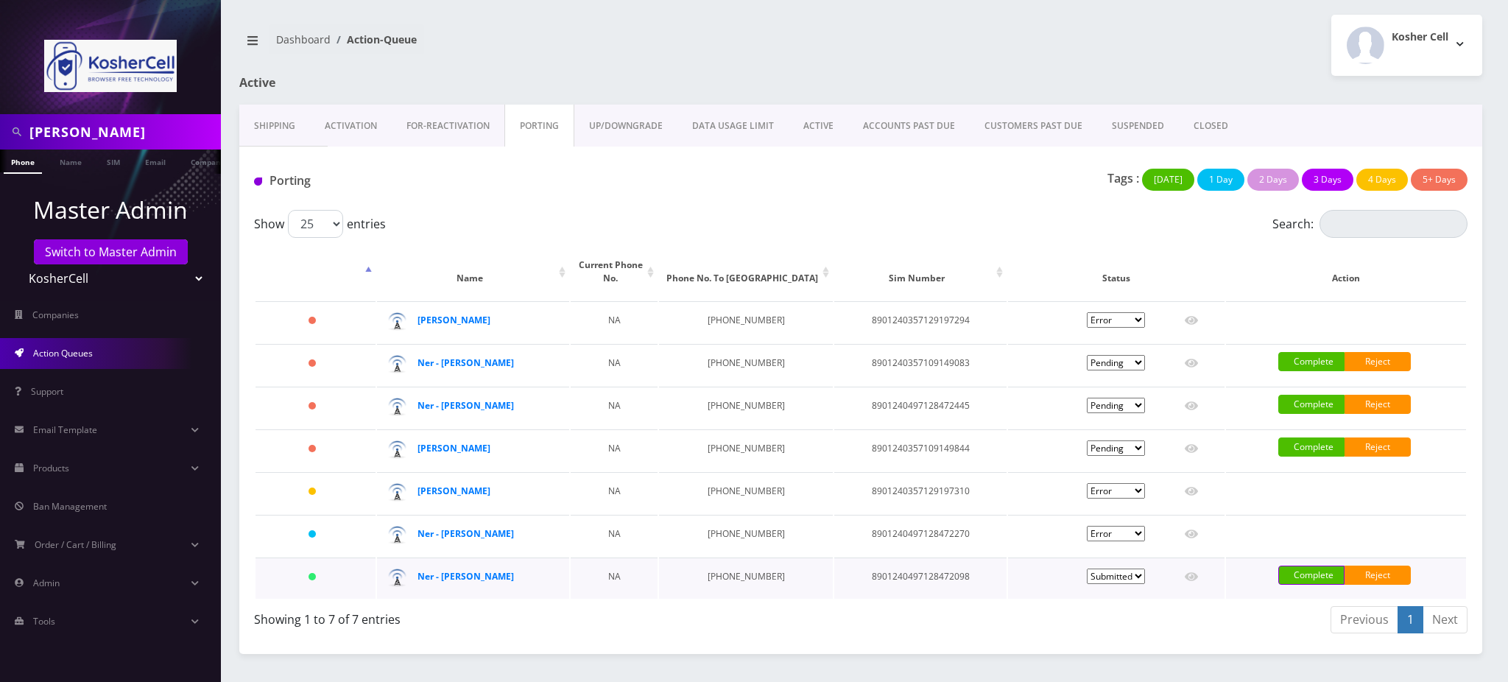
click at [1321, 572] on link "Complete" at bounding box center [1312, 575] width 66 height 19
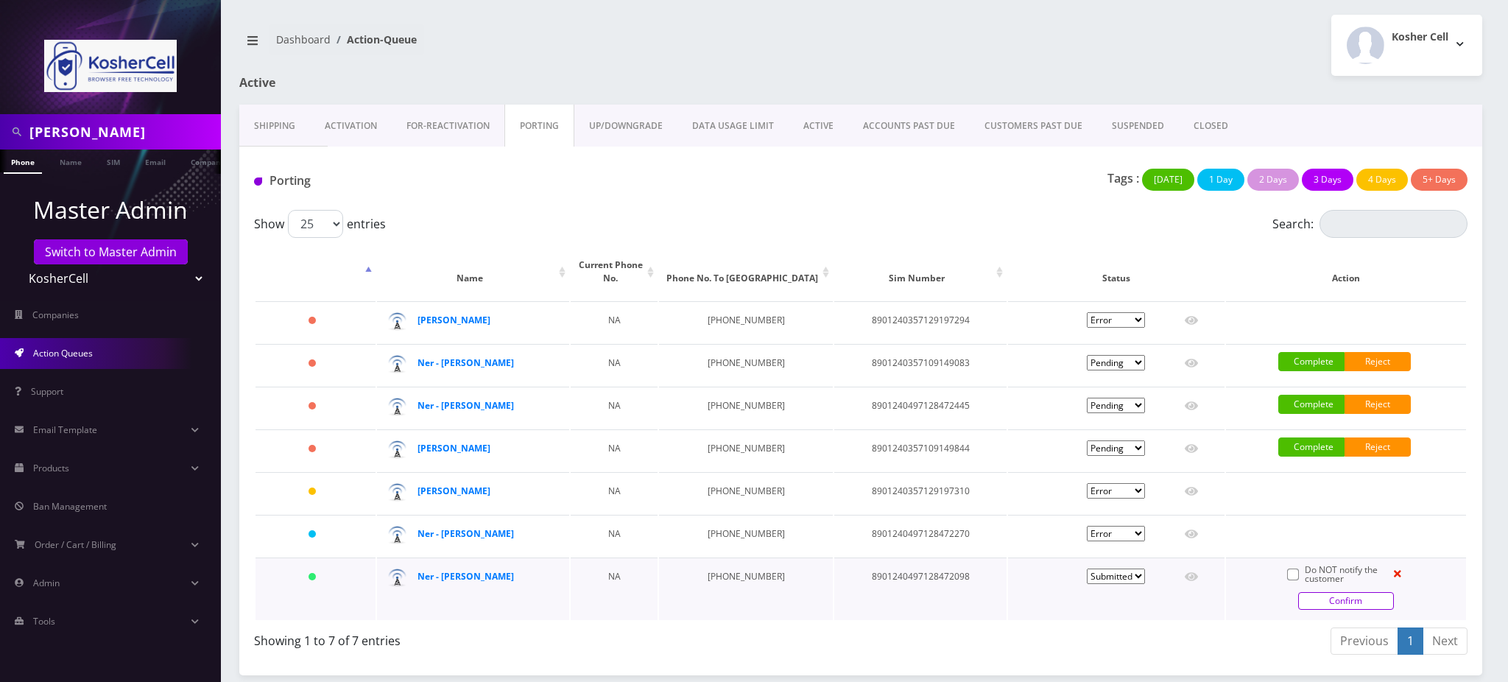
click at [1345, 598] on link "Confirm" at bounding box center [1347, 601] width 96 height 18
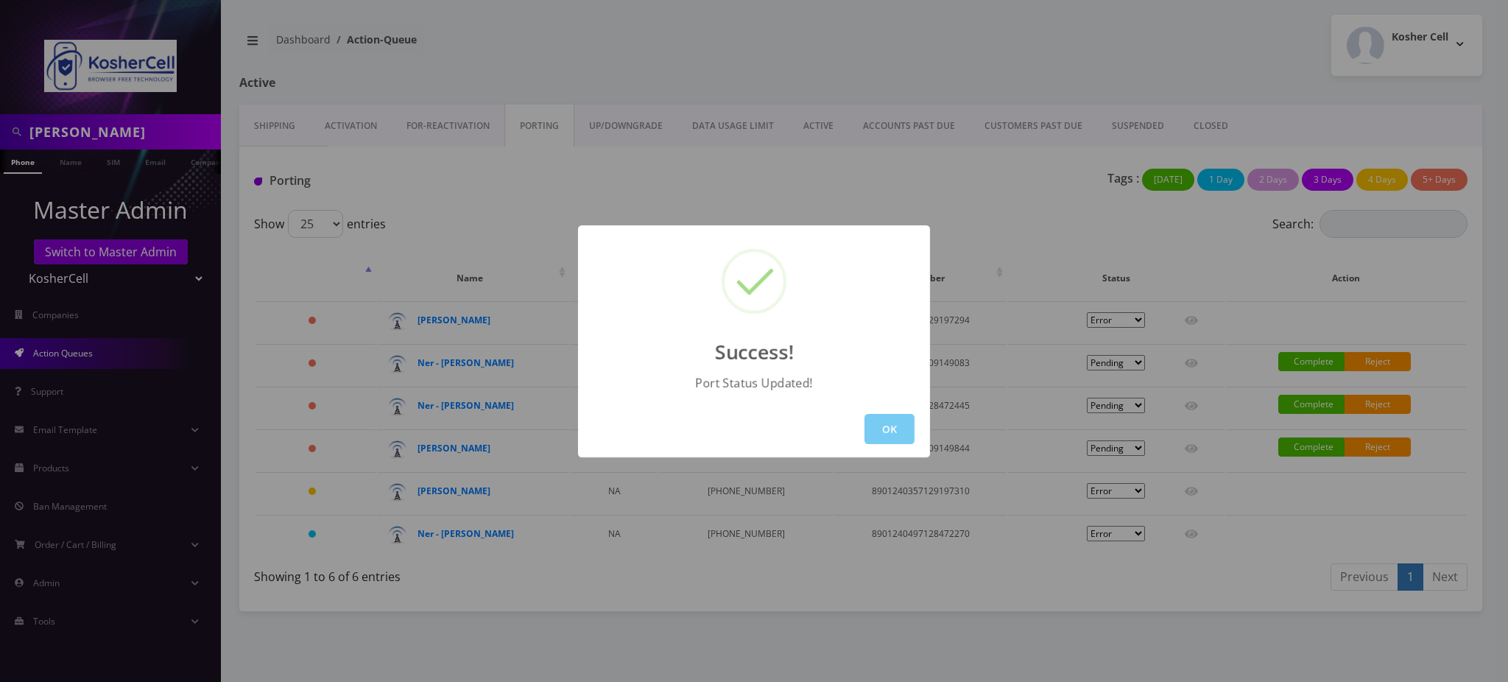
click at [888, 424] on button "OK" at bounding box center [890, 429] width 50 height 30
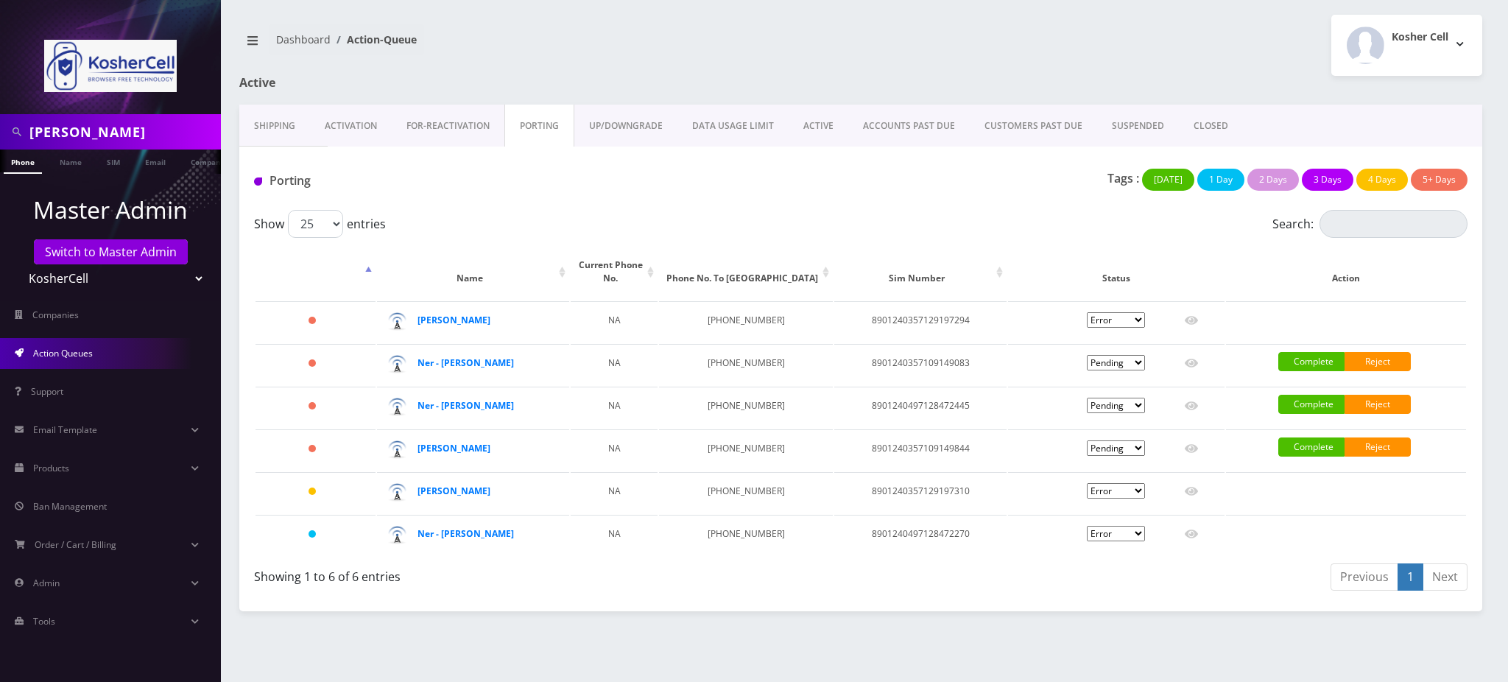
click at [682, 23] on div "Dashboard Action-Queue Kosher Cell Logout" at bounding box center [860, 45] width 1265 height 61
